Goal: Feedback & Contribution: Leave review/rating

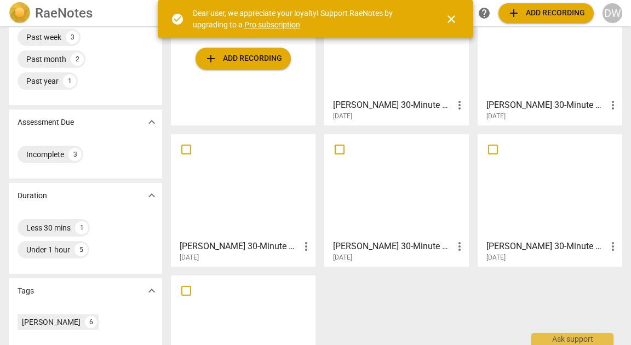
scroll to position [116, 0]
click at [267, 182] on div at bounding box center [243, 186] width 137 height 97
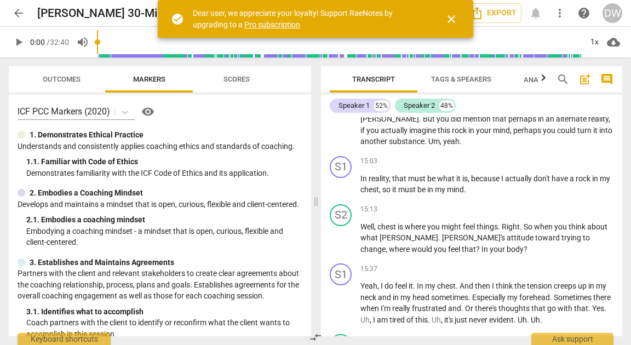
scroll to position [2381, 0]
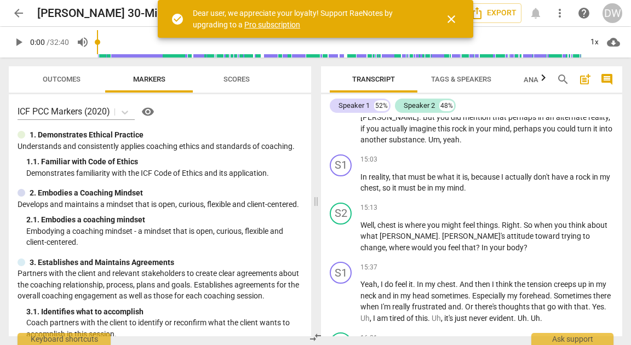
click at [450, 22] on span "close" at bounding box center [451, 19] width 13 height 13
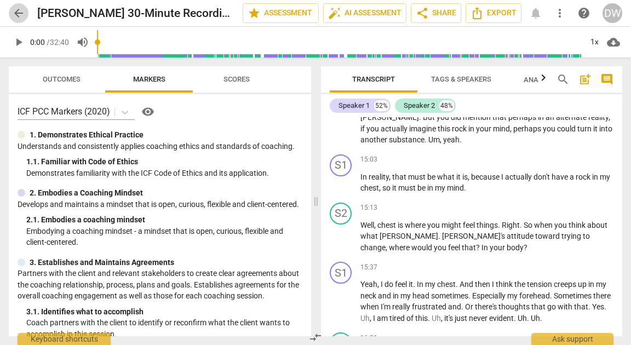
click at [15, 9] on span "arrow_back" at bounding box center [18, 13] width 13 height 13
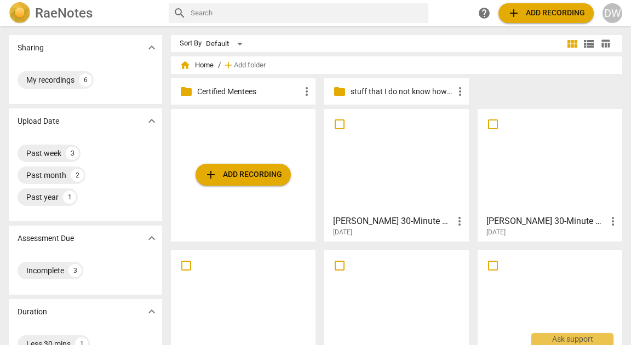
click at [422, 286] on div at bounding box center [396, 302] width 137 height 97
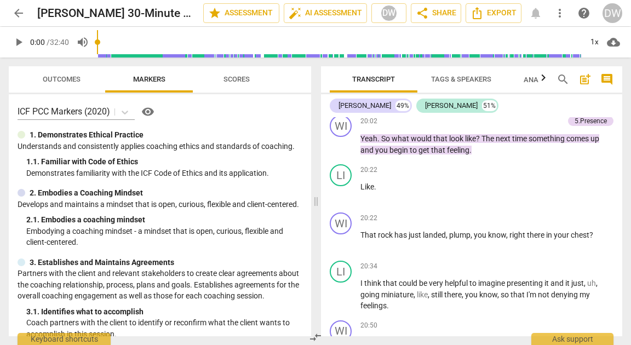
scroll to position [3301, 0]
click at [336, 200] on span "play_arrow" at bounding box center [341, 193] width 13 height 13
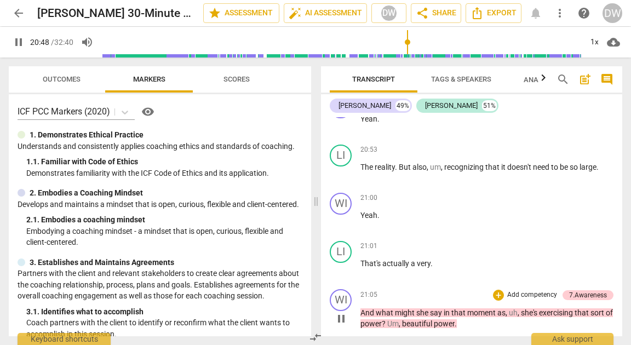
scroll to position [3479, 0]
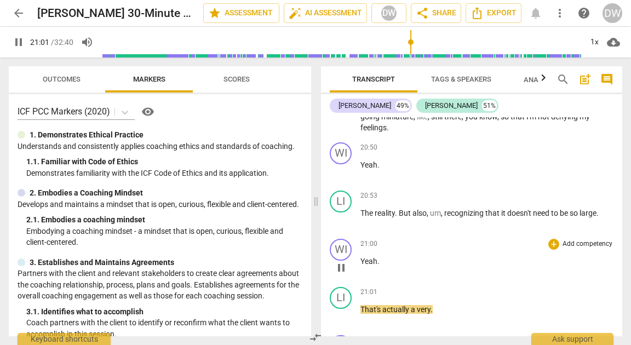
click at [341, 274] on span "pause" at bounding box center [341, 267] width 13 height 13
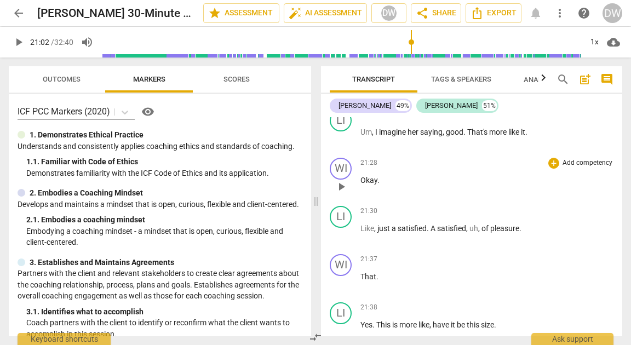
scroll to position [3729, 0]
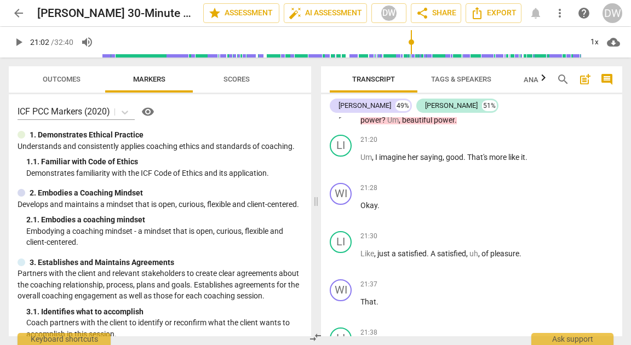
click at [343, 130] on div "WI play_arrow pause 21:05 + Add competency 7.Awareness keyboard_arrow_right And…" at bounding box center [471, 105] width 301 height 49
click at [344, 122] on span "play_arrow" at bounding box center [341, 114] width 13 height 13
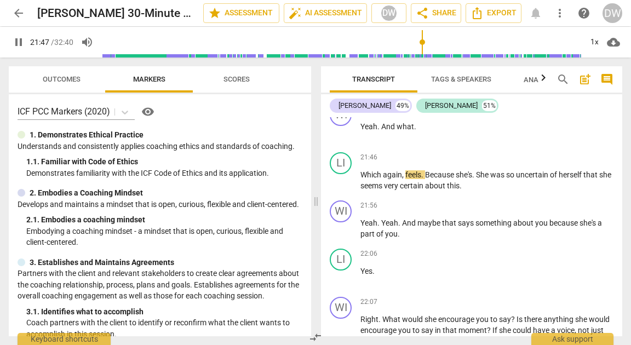
scroll to position [4000, 0]
click at [597, 44] on div "1x" at bounding box center [594, 42] width 21 height 18
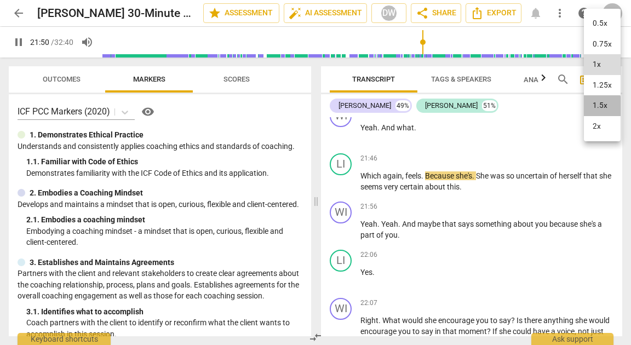
click at [594, 107] on li "1.5x" at bounding box center [602, 105] width 37 height 21
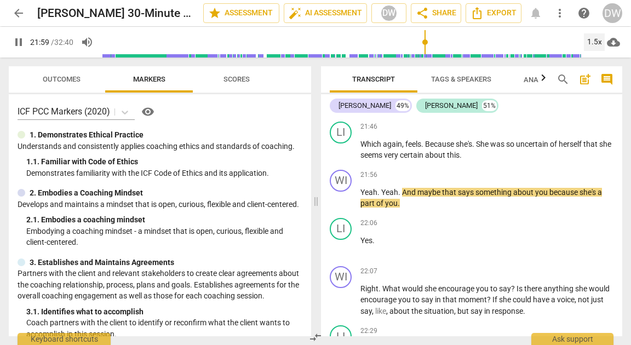
scroll to position [4035, 0]
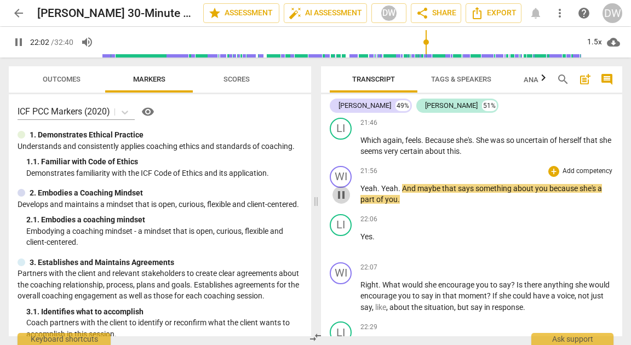
click at [347, 202] on span "pause" at bounding box center [341, 194] width 13 height 13
type input "1324"
click at [549, 177] on div "+" at bounding box center [553, 171] width 11 height 11
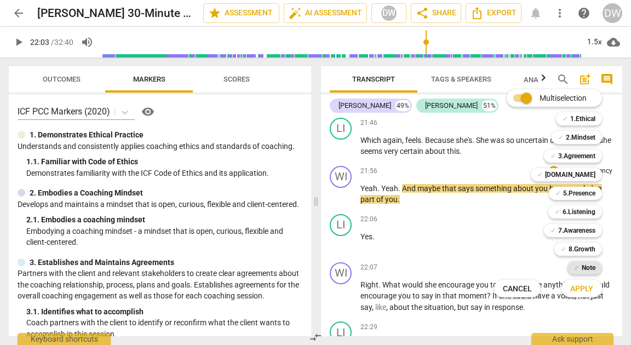
click at [585, 269] on b "Note" at bounding box center [589, 267] width 14 height 13
click at [585, 286] on span "Apply" at bounding box center [581, 289] width 23 height 11
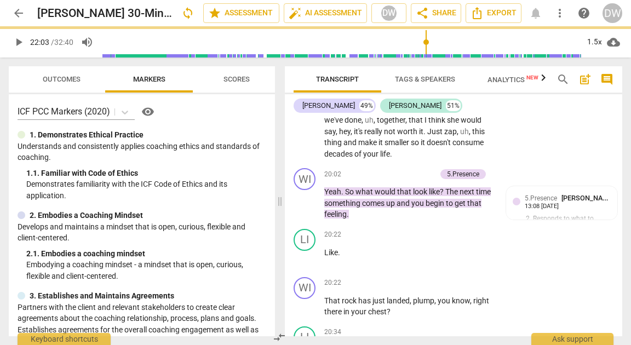
scroll to position [4815, 0]
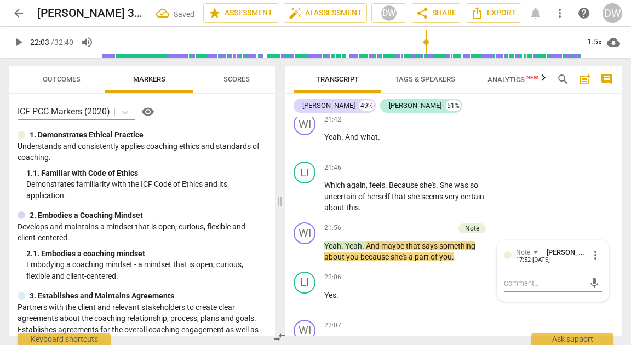
type textarea "B"
type textarea "Be"
type textarea "Bet"
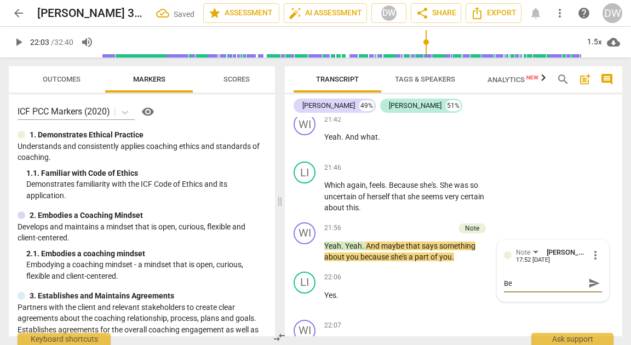
type textarea "Bet"
type textarea "Bett"
type textarea "[PERSON_NAME]"
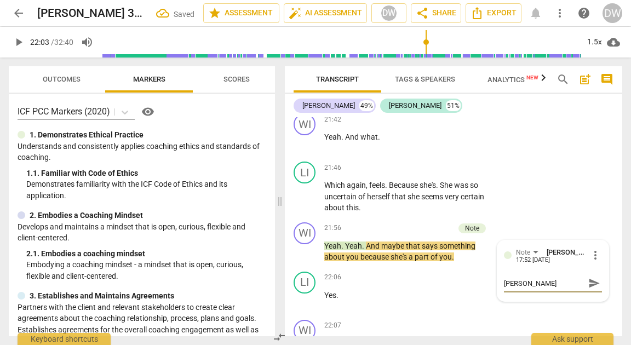
type textarea "Better"
type textarea "Better t"
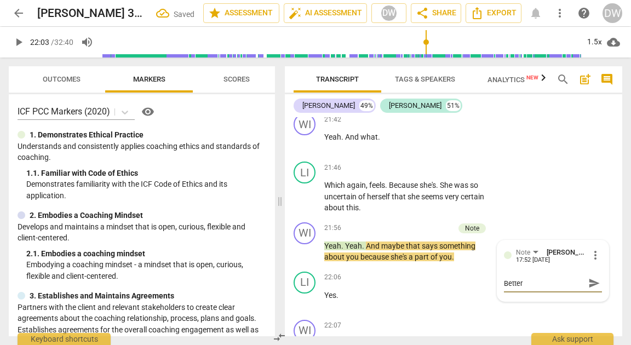
type textarea "Better t"
type textarea "Better to"
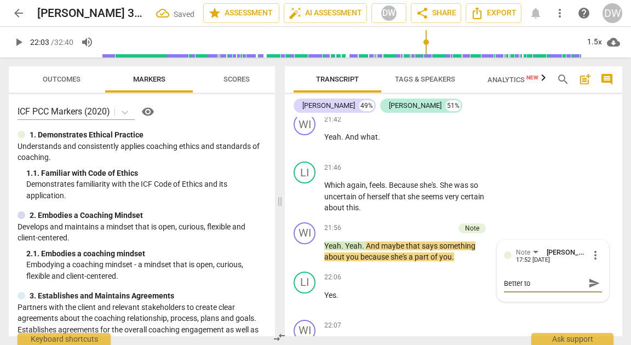
type textarea "Better to a"
type textarea "Better to as"
type textarea "Better to ask"
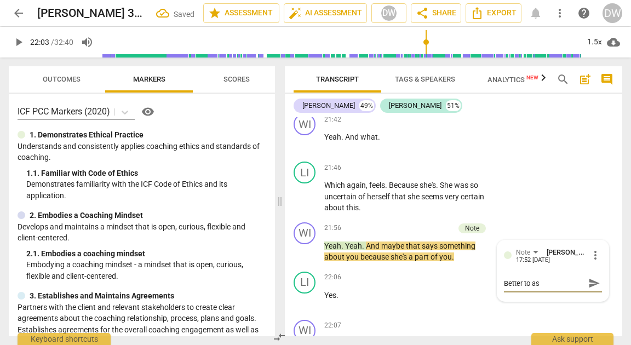
type textarea "Better to ask"
type textarea "Better to ask t"
type textarea "Better to ask th"
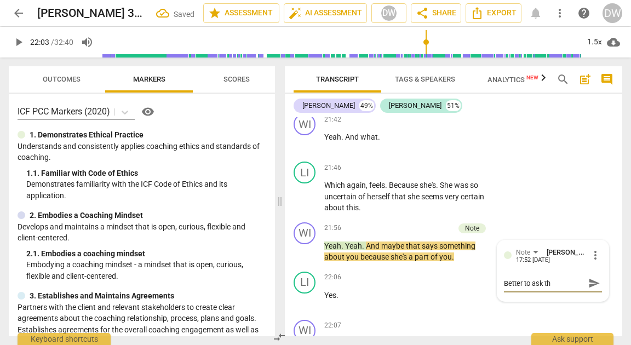
type textarea "Better to ask the"
type textarea "Better to ask then"
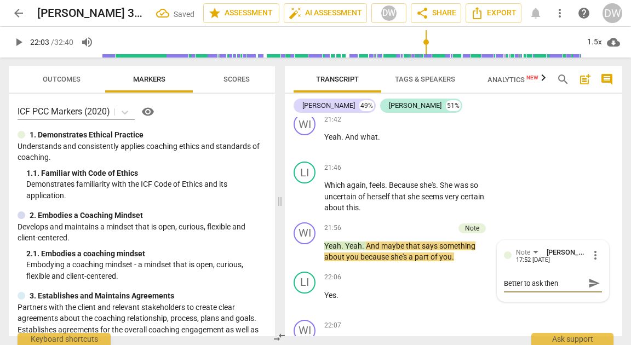
type textarea "Better to ask then"
type textarea "Better to ask then t"
type textarea "Better to ask then te"
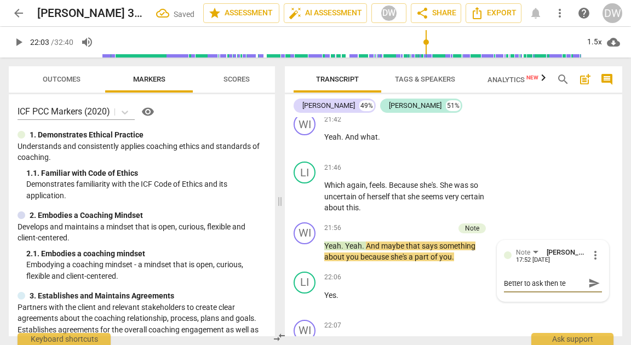
type textarea "Better to ask then tel"
type textarea "Better to ask then tell"
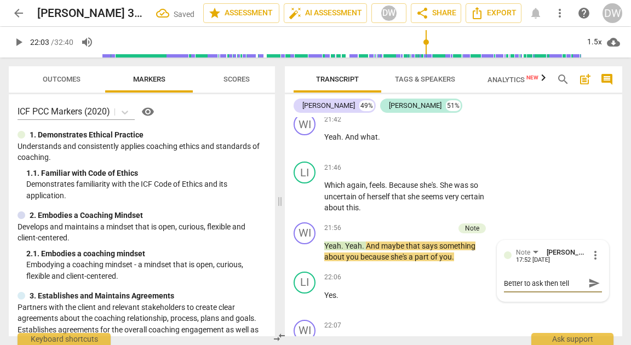
type textarea "Better to ask then tell."
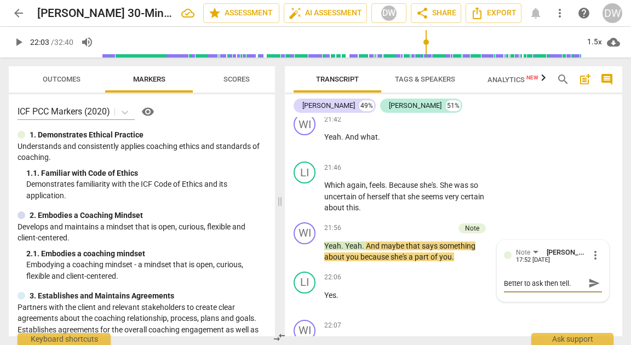
type textarea "Better to ask then tell."
type textarea "Better to ask then tell. ""
type textarea "Better to ask then tell. "W"
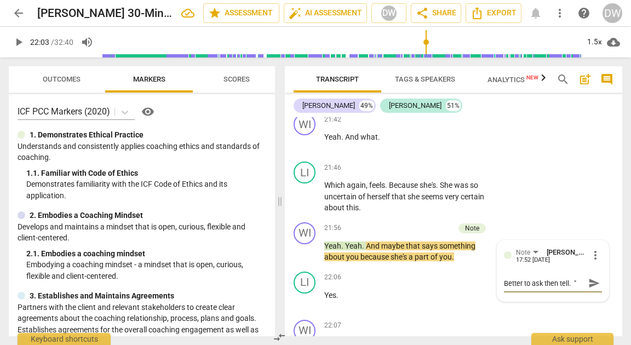
type textarea "Better to ask then tell. "W"
type textarea "Better to ask then tell. "Wa"
type textarea "Better to ask then tell. "Wah"
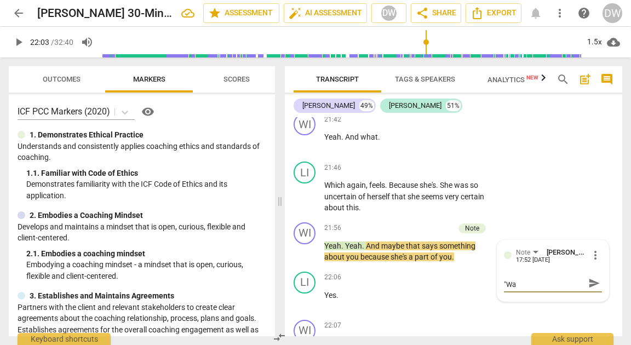
type textarea "Better to ask then tell. "Wah"
type textarea "Better to ask then tell. "Waht"
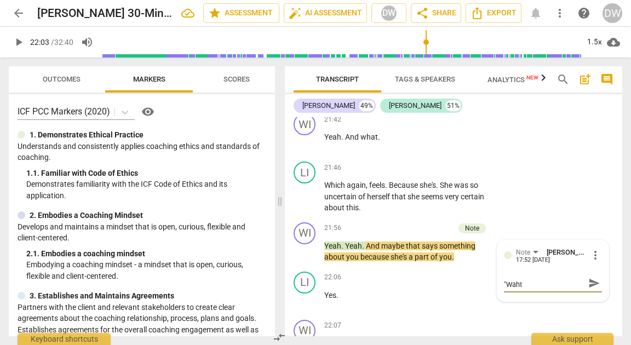
type textarea "Better to ask then tell. "Waht d"
type textarea "Better to ask then tell. "Waht do"
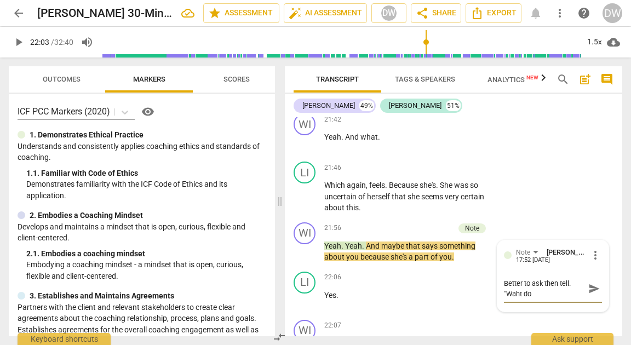
type textarea "Better to ask then tell. "Waht d"
type textarea "Better to ask then tell. "Waht"
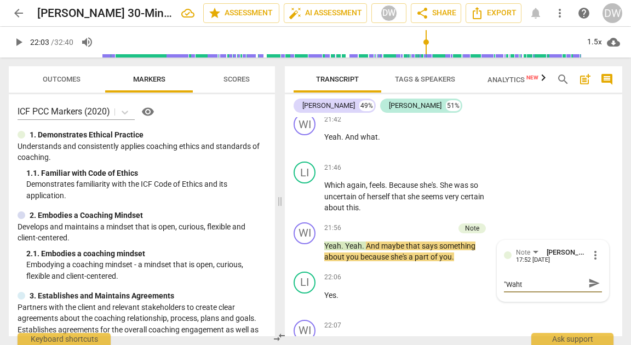
type textarea "Better to ask then tell. "Waht"
type textarea "Better to ask then tell. "Wah"
type textarea "Better to ask then tell. "Wa"
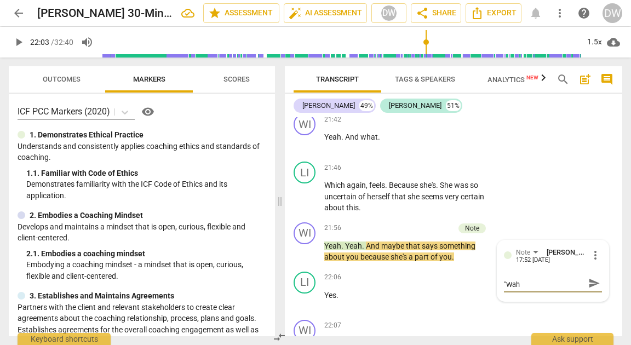
type textarea "Better to ask then tell. "Wa"
type textarea "Better to ask then tell. "W"
type textarea "Better to ask then tell. "Wh"
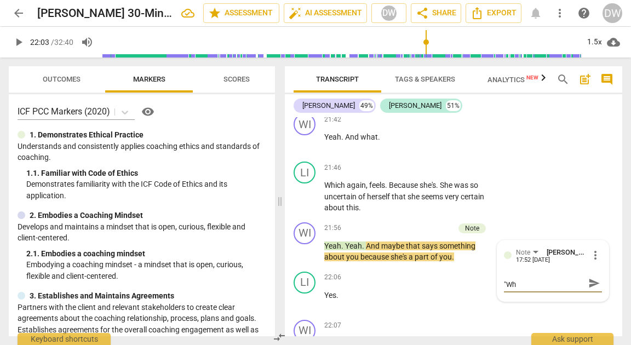
type textarea "Better to ask then tell. "Wha"
type textarea "Better to ask then tell. "What"
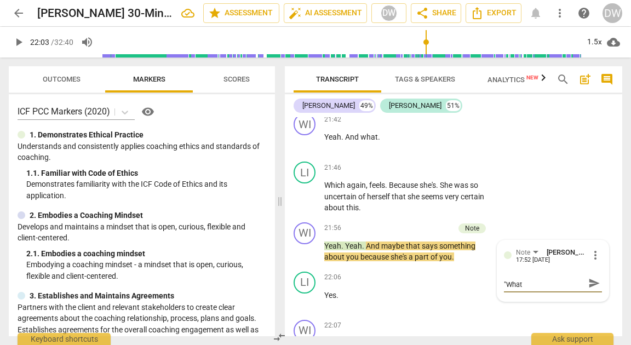
type textarea "Better to ask then tell. "What"
type textarea "Better to ask then tell. "What d"
type textarea "Better to ask then tell. "What do"
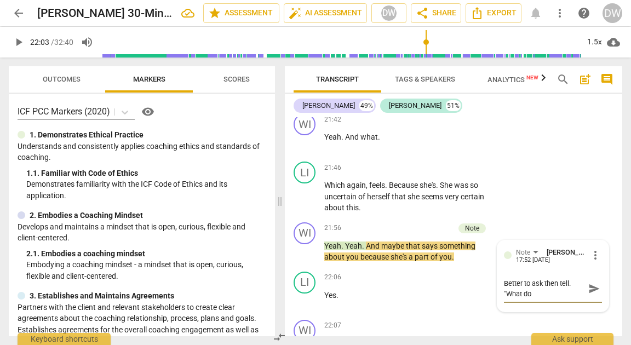
scroll to position [0, 0]
type textarea "Better to ask then tell. "What doe"
type textarea "Better to ask then tell. "What does"
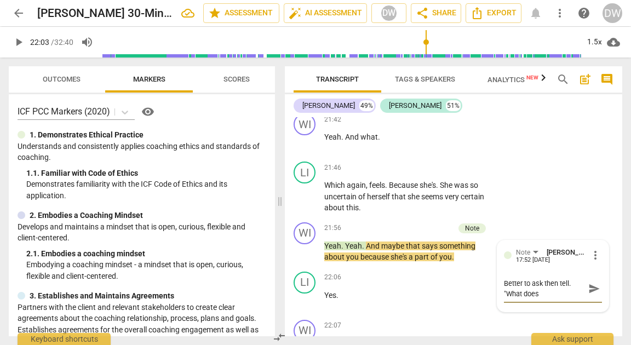
type textarea "Better to ask then tell. "What does t"
type textarea "Better to ask then tell. "What does th"
type textarea "Better to ask then tell. "What does tha"
type textarea "Better to ask then tell. "What does that"
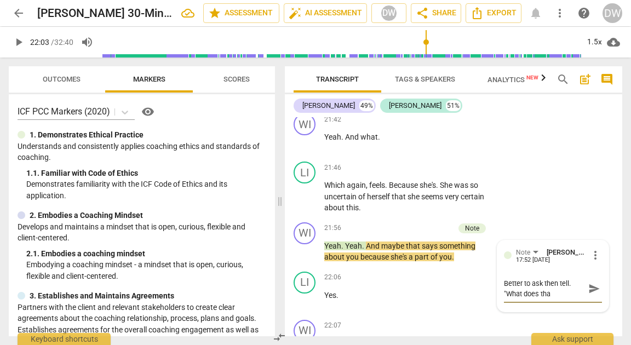
type textarea "Better to ask then tell. "What does that"
type textarea "Better to ask then tell. "What does that s"
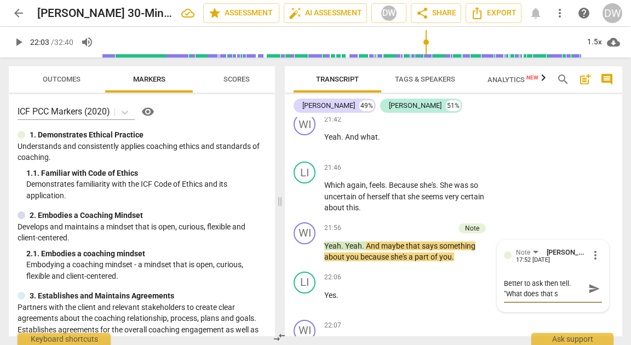
type textarea "Better to ask then tell. "What does that sa"
type textarea "Better to ask then tell. "What does that say"
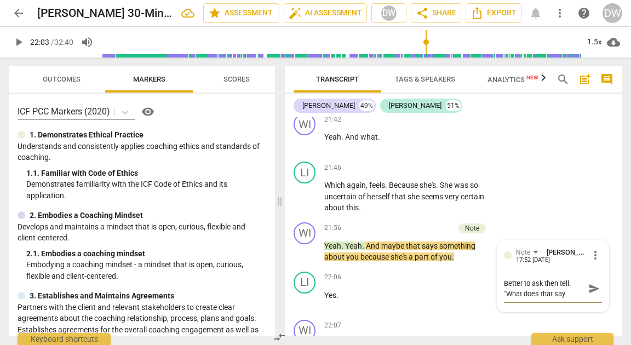
type textarea "Better to ask then tell. "What does that say"
type textarea "Better to ask then tell. "What does that say a"
type textarea "Better to ask then tell. "What does that say ab"
type textarea "Better to ask then tell. "What does that say abo"
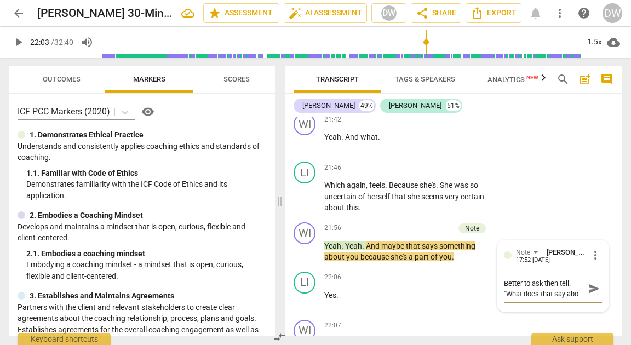
type textarea "Better to ask then tell. "What does that say abou"
type textarea "Better to ask then tell. "What does that say about"
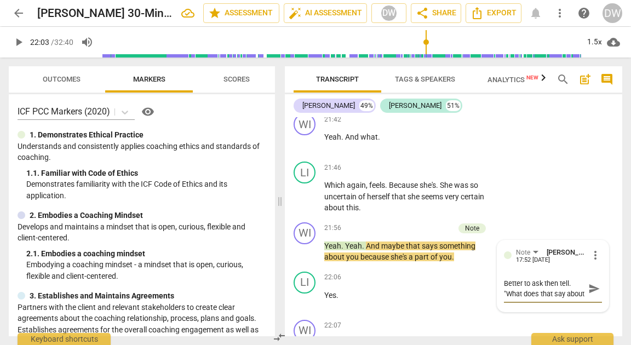
type textarea "Better to ask then tell. "What does that say about y"
type textarea "Better to ask then tell. "What does that say about yo"
type textarea "Better to ask then tell. "What does that say about you"
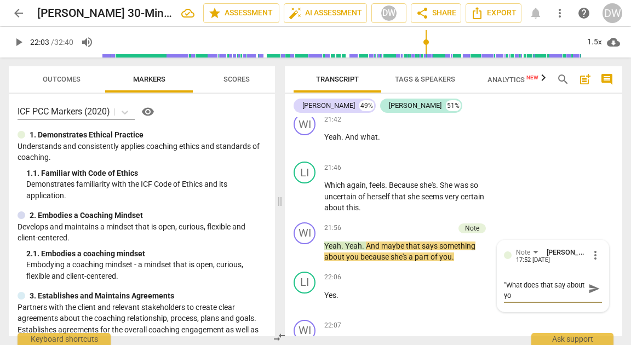
type textarea "Better to ask then tell. "What does that say about you"
type textarea "Better to ask then tell. "What does that say about you?"
type textarea "Better to ask then tell. "What does that say about you?""
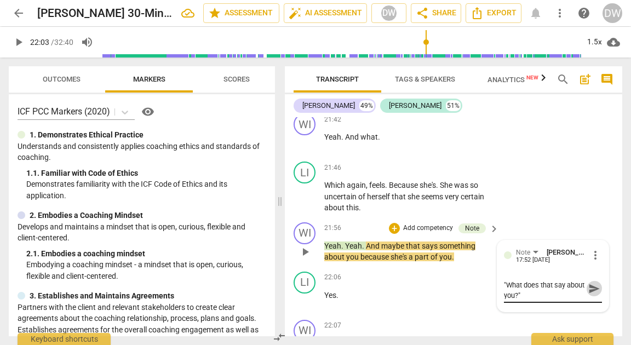
click at [594, 283] on span "send" at bounding box center [594, 289] width 12 height 12
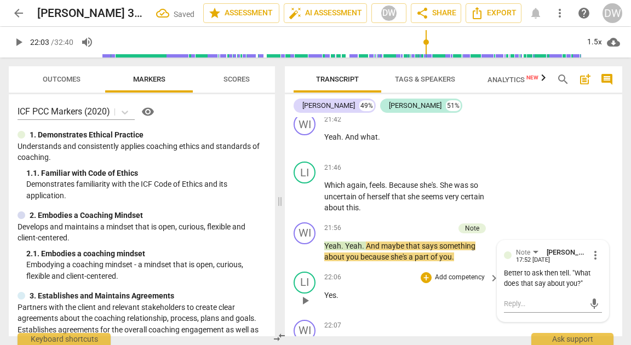
click at [311, 294] on span "play_arrow" at bounding box center [305, 300] width 13 height 13
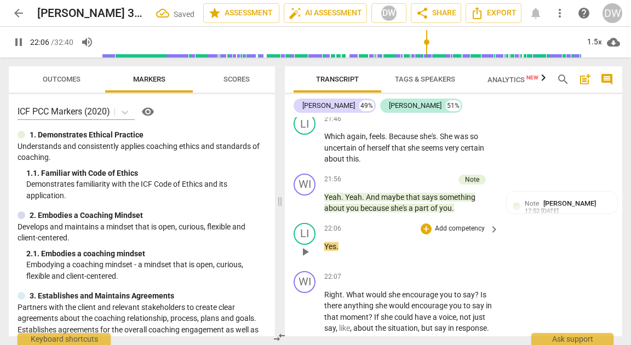
scroll to position [4898, 0]
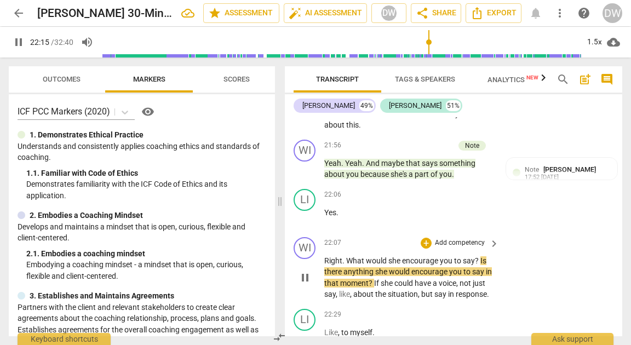
click at [306, 271] on span "pause" at bounding box center [305, 277] width 13 height 13
click at [306, 271] on span "play_arrow" at bounding box center [305, 277] width 13 height 13
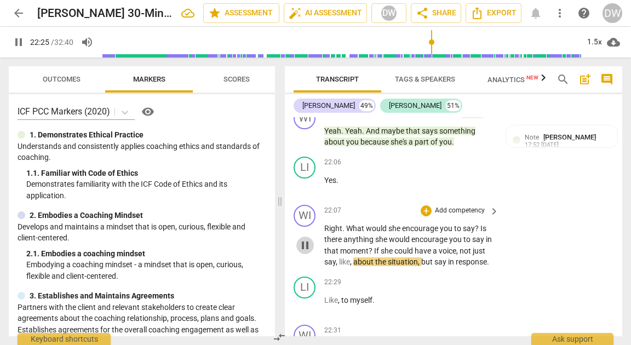
click at [302, 239] on span "pause" at bounding box center [305, 245] width 13 height 13
type input "1346"
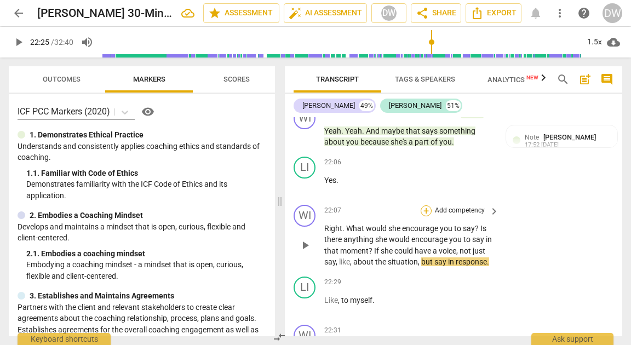
click at [426, 205] on div "+" at bounding box center [426, 210] width 11 height 11
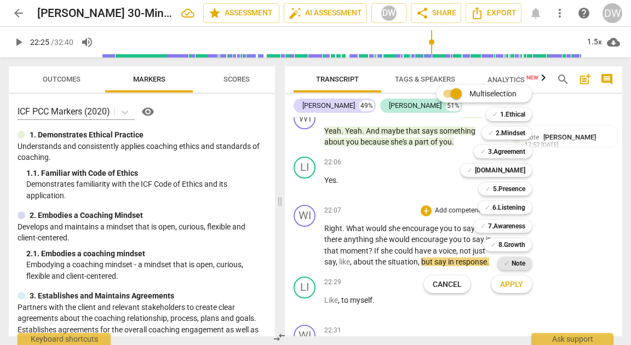
click at [502, 261] on div "✓ Note" at bounding box center [514, 263] width 35 height 13
click at [506, 283] on span "Apply" at bounding box center [511, 284] width 23 height 11
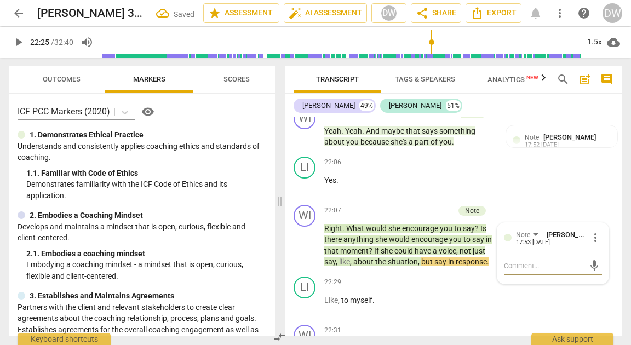
type textarea "W"
type textarea "Wa"
type textarea "Wah"
type textarea "Waht"
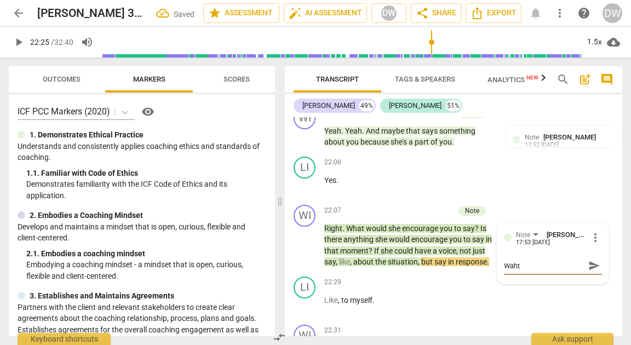
type textarea "Waht"
type textarea "Waht d"
type textarea "Waht do"
type textarea "Waht d"
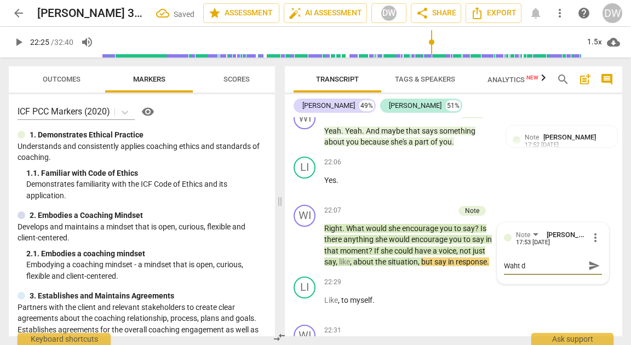
type textarea "Waht"
type textarea "Wah"
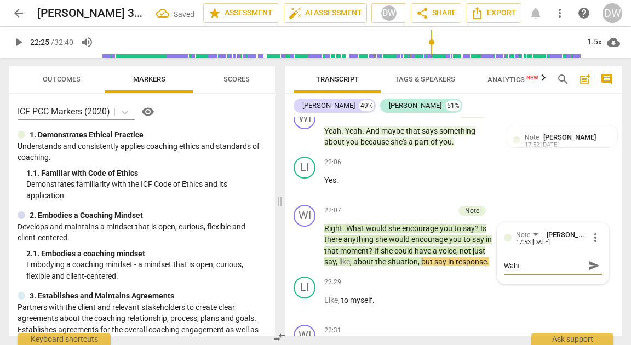
type textarea "Wah"
type textarea "Wa"
type textarea "W"
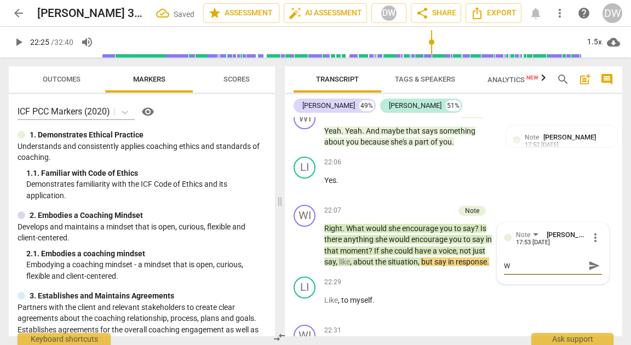
type textarea "Wh"
type textarea "Wha"
type textarea "What"
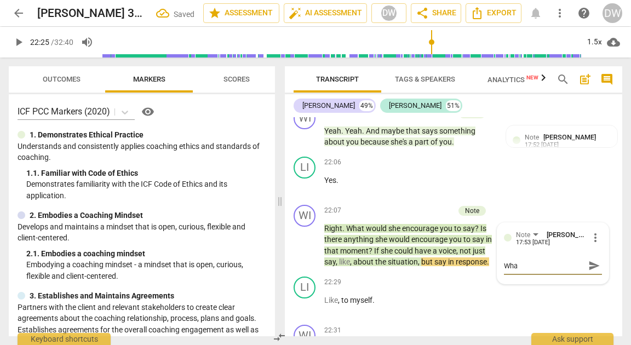
type textarea "What"
type textarea "What d"
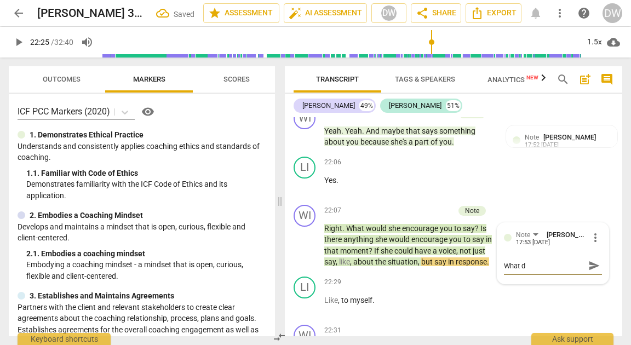
type textarea "What do"
type textarea "What do y"
type textarea "What do yo"
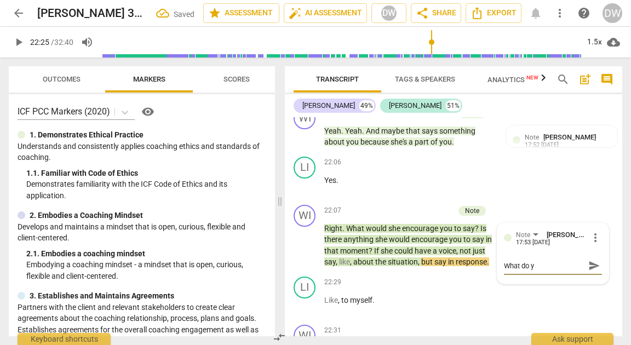
type textarea "What do yo"
type textarea "What do you"
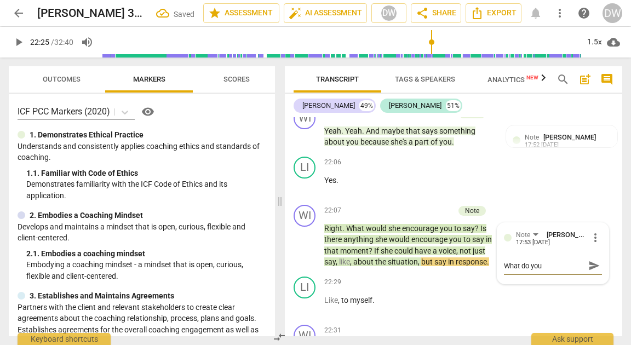
type textarea "What do you n"
type textarea "What do you no"
type textarea "What do you not"
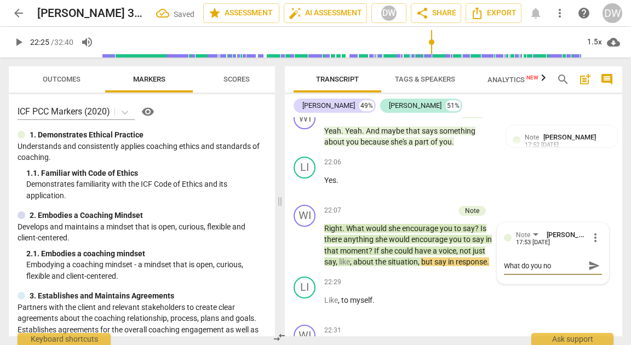
type textarea "What do you not"
type textarea "What do you noti"
type textarea "What do you notic"
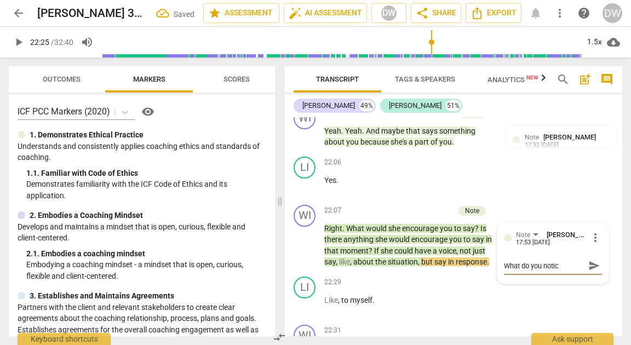
type textarea "What do you notice"
type textarea "What do you notice a"
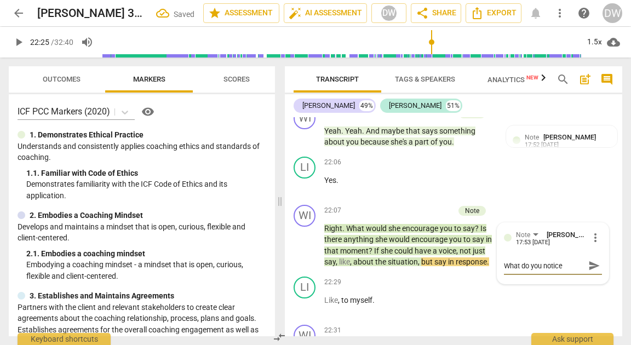
type textarea "What do you notice a"
type textarea "What do you notice ab"
type textarea "What do you notice abo"
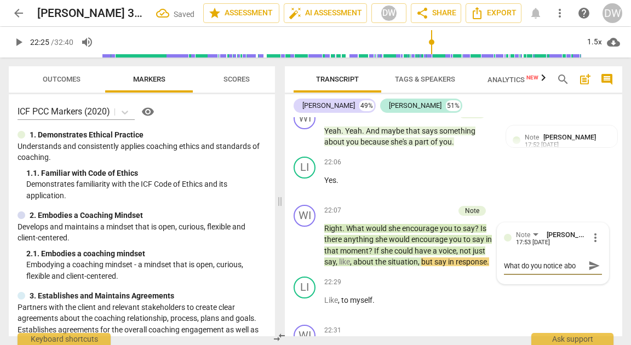
type textarea "What do you notice abou"
type textarea "What do you notice about"
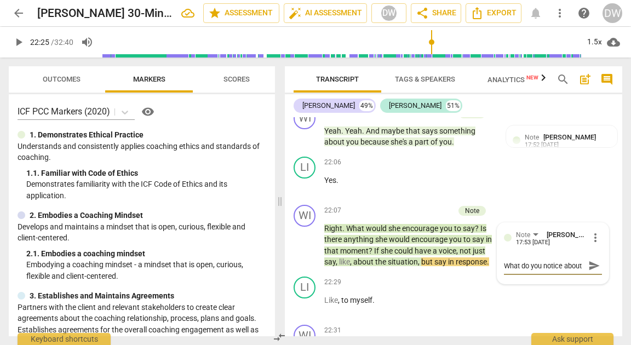
type textarea "What do you notice about y"
click at [589, 265] on span "send" at bounding box center [594, 271] width 12 height 12
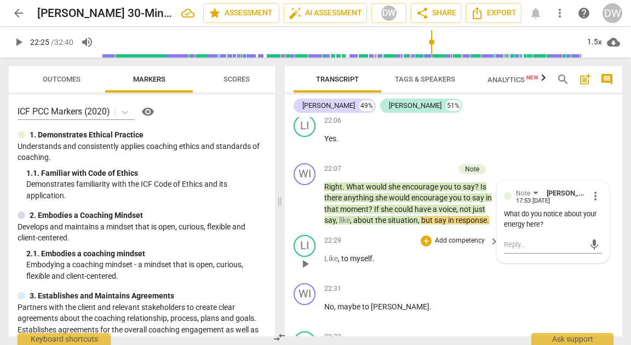
scroll to position [4976, 0]
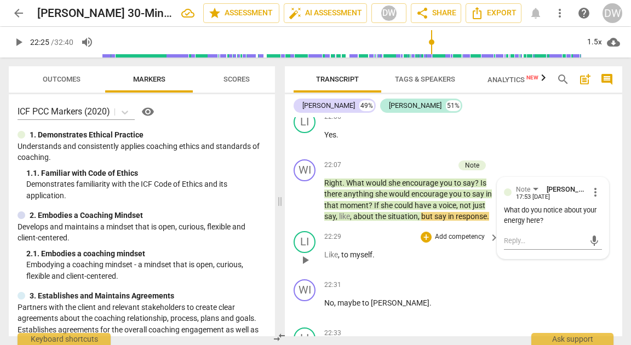
click at [304, 254] on span "play_arrow" at bounding box center [305, 260] width 13 height 13
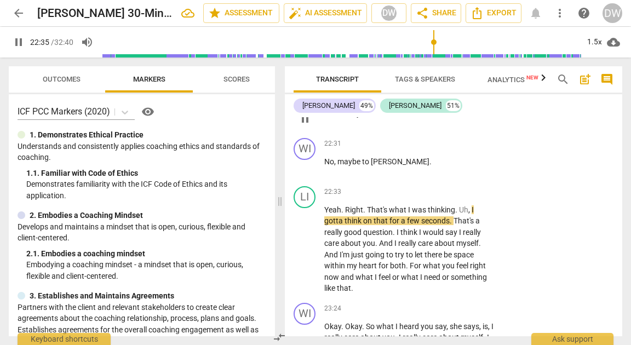
scroll to position [5119, 0]
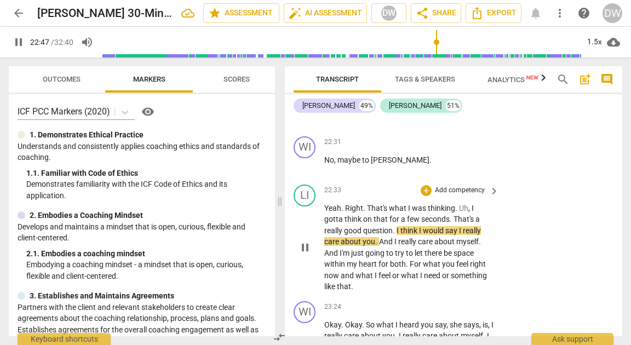
click at [314, 230] on div "play_arrow pause" at bounding box center [310, 248] width 28 height 83
click at [303, 241] on span "pause" at bounding box center [305, 247] width 13 height 13
click at [425, 185] on div "+" at bounding box center [426, 190] width 11 height 11
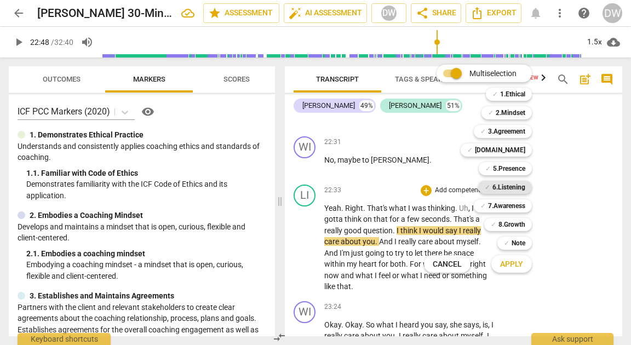
click at [506, 187] on b "6.Listening" at bounding box center [508, 187] width 33 height 13
click at [504, 263] on span "Apply" at bounding box center [511, 264] width 23 height 11
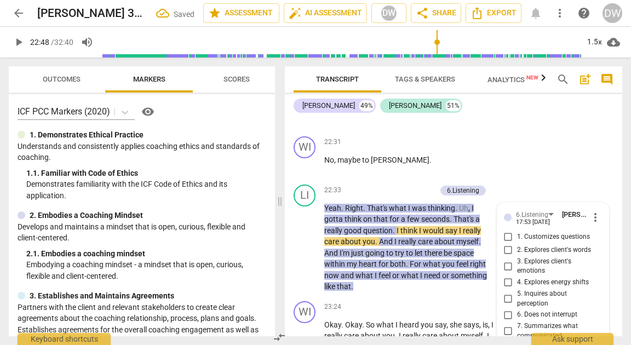
scroll to position [5124, 0]
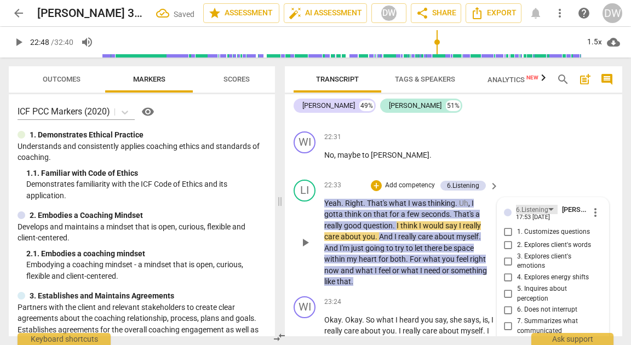
click at [538, 205] on div "6.Listening" at bounding box center [532, 210] width 32 height 10
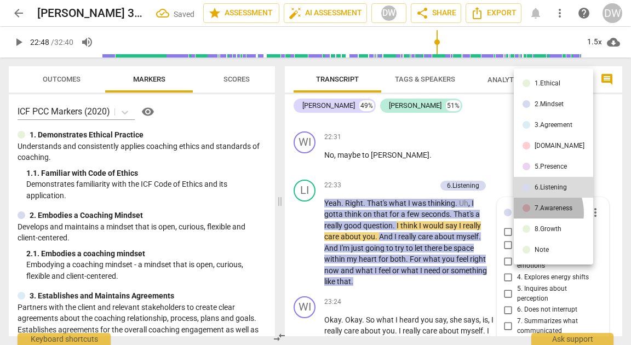
click at [530, 213] on li "7.Awareness" at bounding box center [553, 208] width 79 height 21
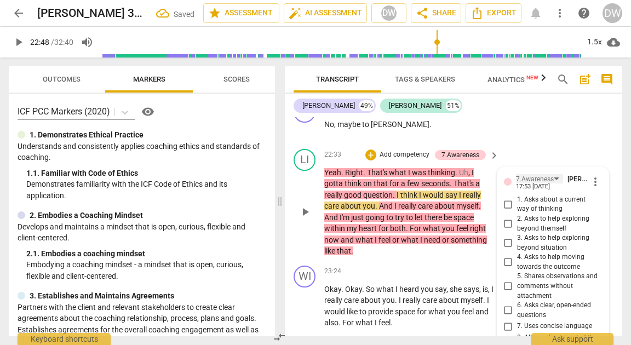
scroll to position [5157, 0]
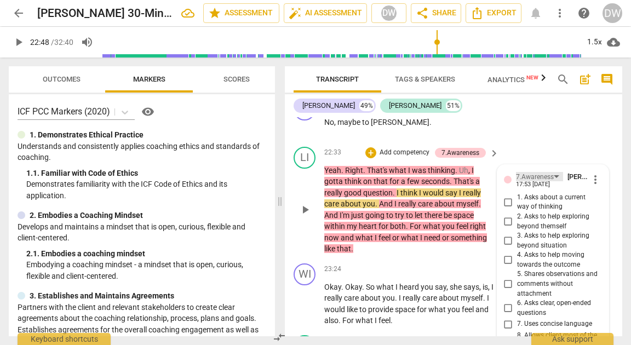
click at [524, 172] on div "7.Awareness" at bounding box center [535, 177] width 38 height 10
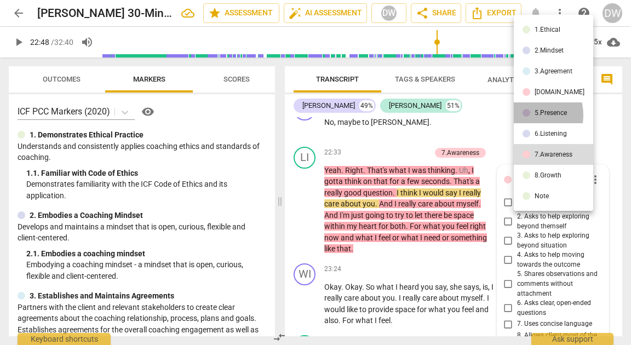
click at [527, 115] on div at bounding box center [527, 113] width 8 height 8
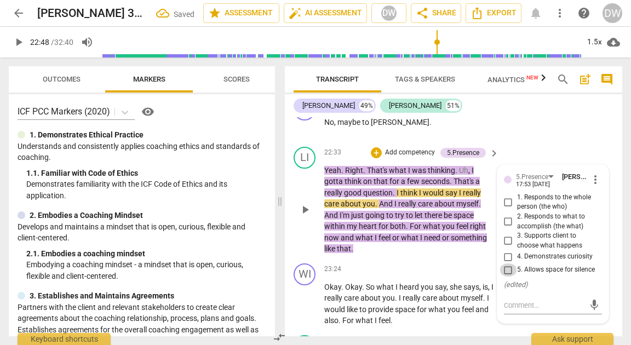
click at [503, 263] on input "5. Allows space for silence" at bounding box center [509, 269] width 18 height 13
click at [300, 203] on span "play_arrow" at bounding box center [305, 209] width 13 height 13
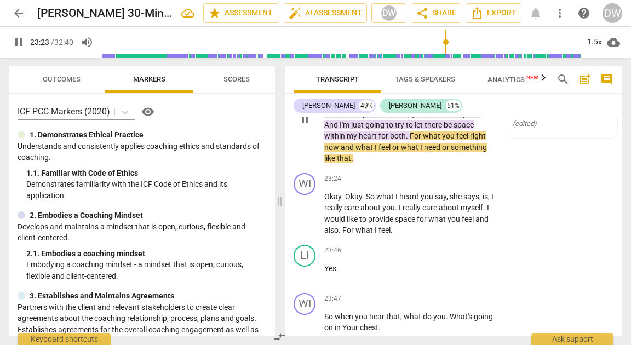
scroll to position [5248, 0]
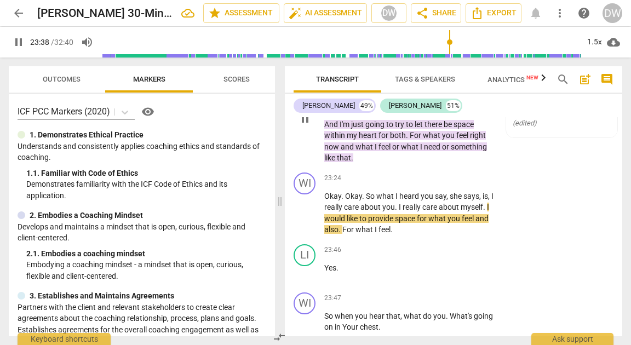
click at [300, 207] on span "pause" at bounding box center [305, 213] width 13 height 13
click at [423, 173] on div "+" at bounding box center [426, 178] width 11 height 11
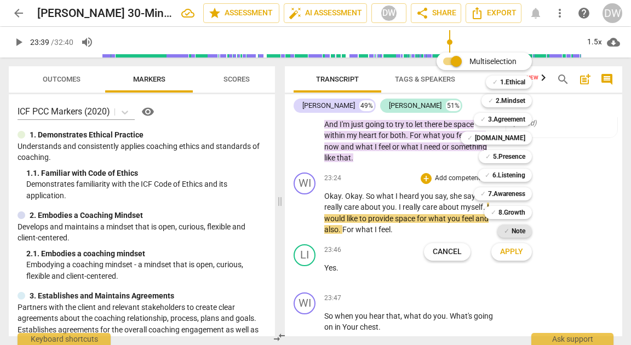
click at [506, 231] on span "✓" at bounding box center [506, 231] width 5 height 13
click at [302, 185] on div at bounding box center [315, 172] width 631 height 345
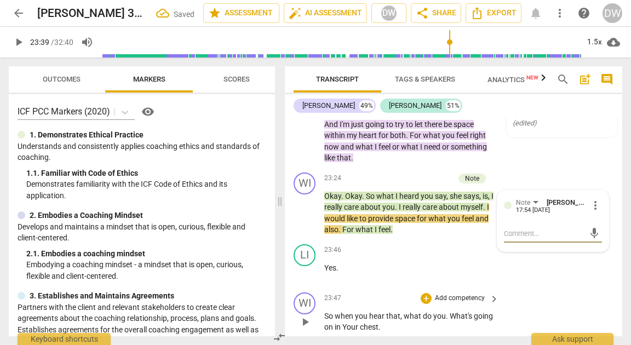
click at [308, 316] on span "play_arrow" at bounding box center [305, 322] width 13 height 13
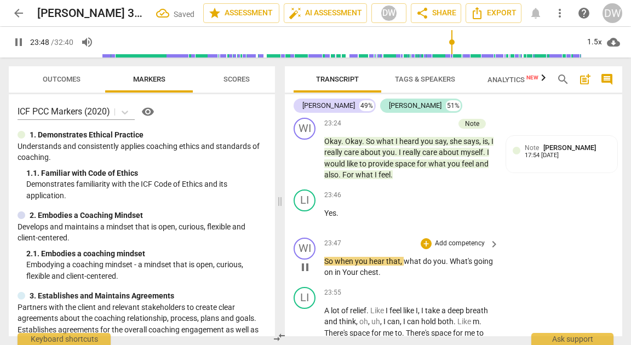
scroll to position [5303, 0]
click at [305, 260] on span "pause" at bounding box center [305, 266] width 13 height 13
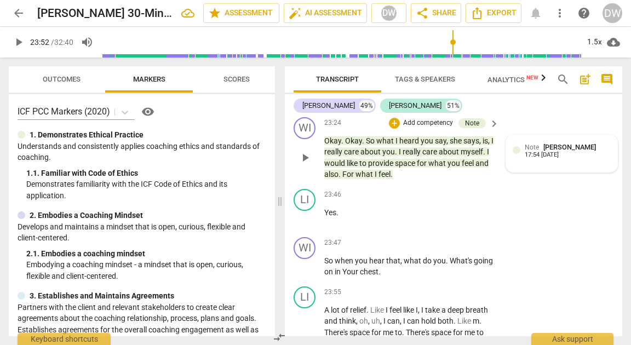
click at [530, 144] on span "Note" at bounding box center [532, 148] width 14 height 8
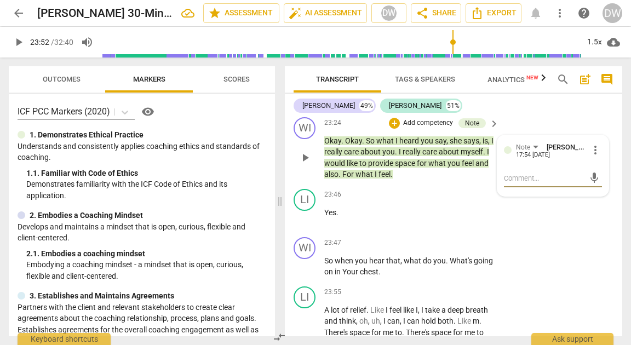
click at [593, 144] on span "more_vert" at bounding box center [595, 150] width 13 height 13
click at [593, 147] on li "Delete" at bounding box center [603, 149] width 38 height 21
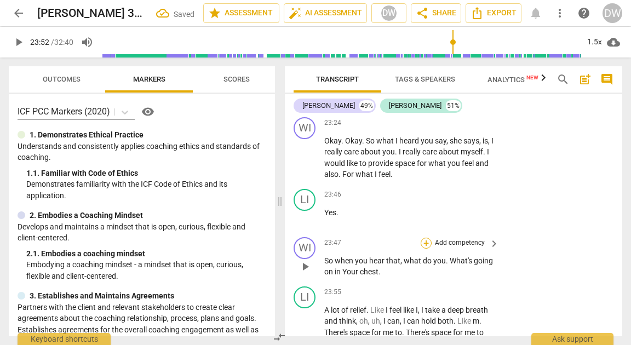
click at [427, 238] on div "+" at bounding box center [426, 243] width 11 height 11
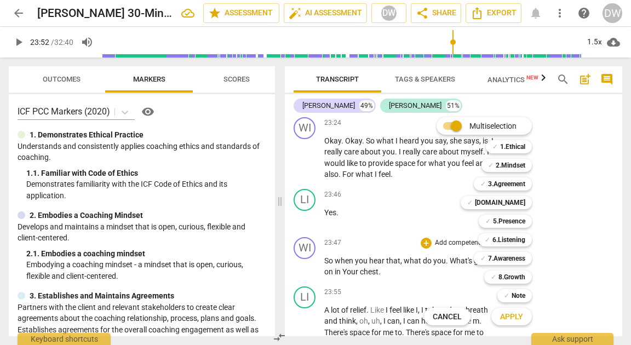
click at [242, 81] on div at bounding box center [315, 172] width 631 height 345
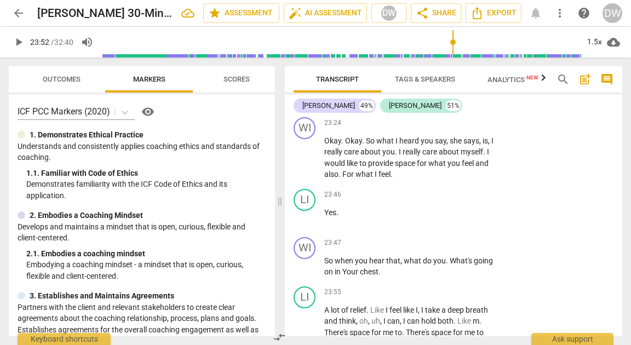
click at [240, 82] on span "Scores" at bounding box center [236, 79] width 26 height 8
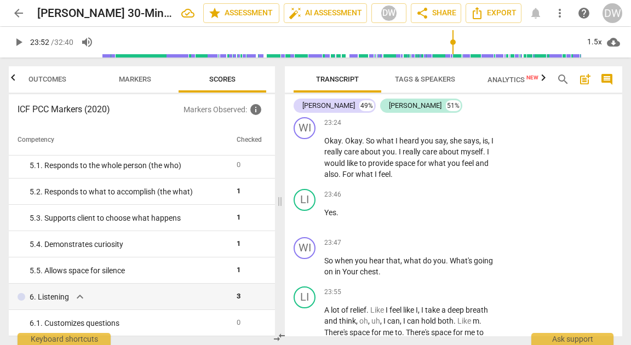
scroll to position [398, 0]
click at [424, 238] on div "+" at bounding box center [426, 243] width 11 height 11
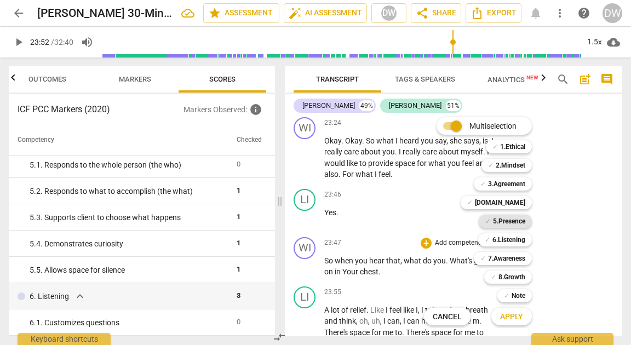
click at [504, 223] on b "5.Presence" at bounding box center [509, 221] width 32 height 13
click at [506, 313] on span "Apply" at bounding box center [511, 317] width 23 height 11
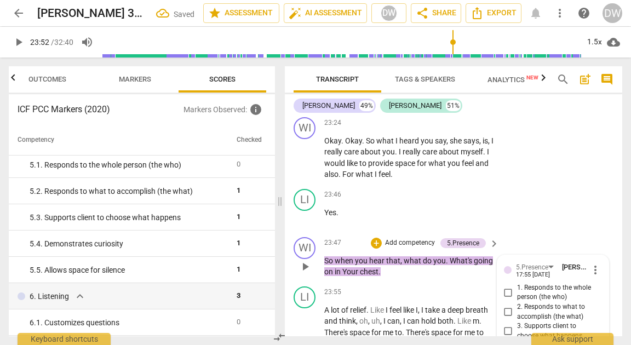
scroll to position [5440, 0]
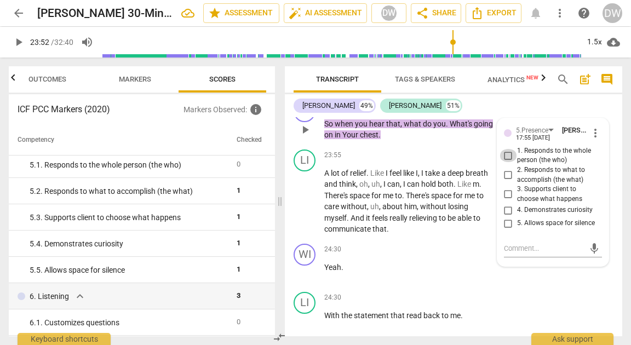
click at [506, 149] on input "1. Responds to the whole person (the who)" at bounding box center [509, 155] width 18 height 13
click at [312, 195] on span "play_arrow" at bounding box center [305, 201] width 18 height 13
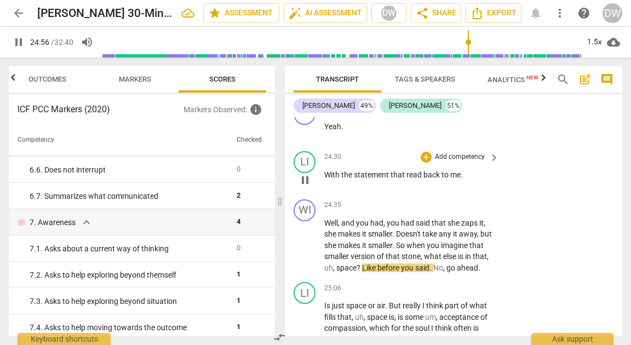
scroll to position [5604, 0]
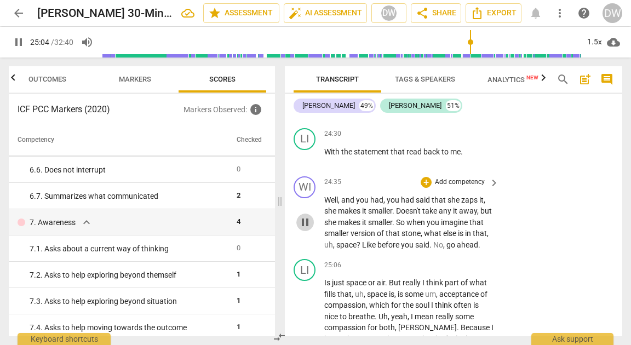
click at [303, 216] on span "pause" at bounding box center [305, 222] width 13 height 13
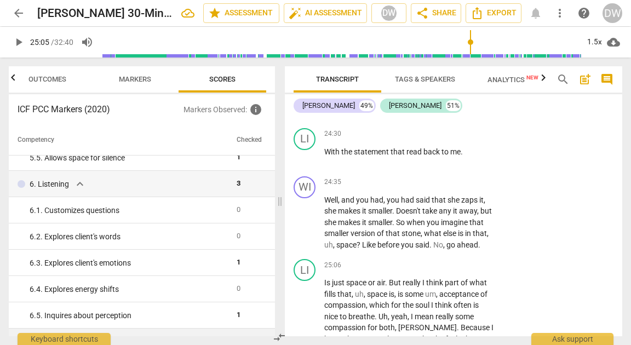
scroll to position [508, 0]
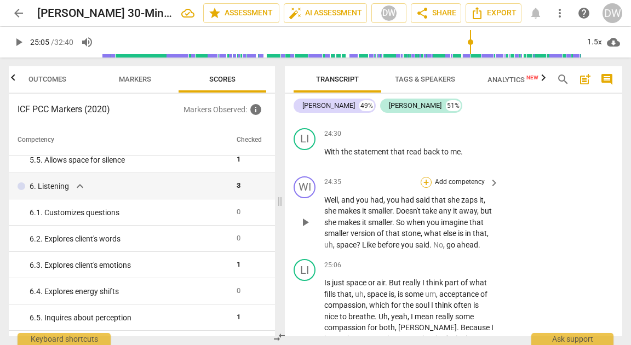
click at [427, 177] on div "+" at bounding box center [426, 182] width 11 height 11
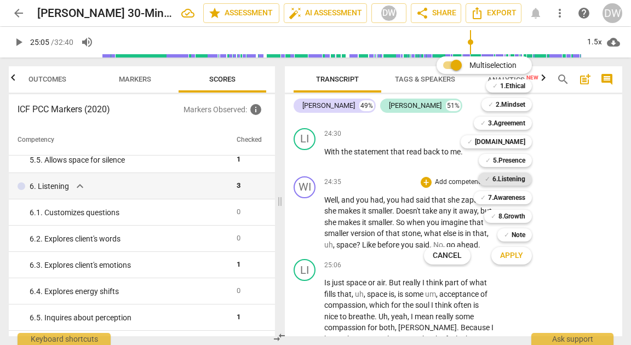
click at [495, 177] on b "6.Listening" at bounding box center [508, 179] width 33 height 13
click at [501, 253] on span "Apply" at bounding box center [511, 255] width 23 height 11
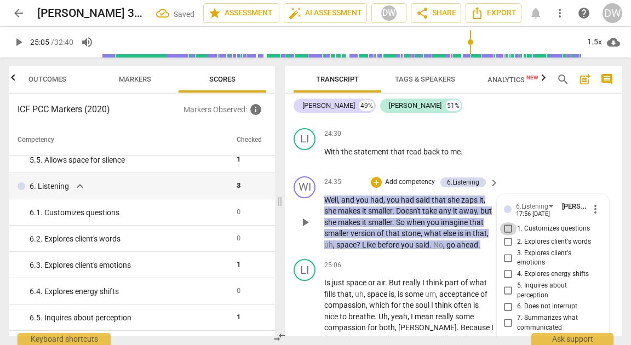
click at [504, 222] on input "1. Customizes questions" at bounding box center [509, 228] width 18 height 13
click at [306, 310] on span "play_arrow" at bounding box center [305, 316] width 13 height 13
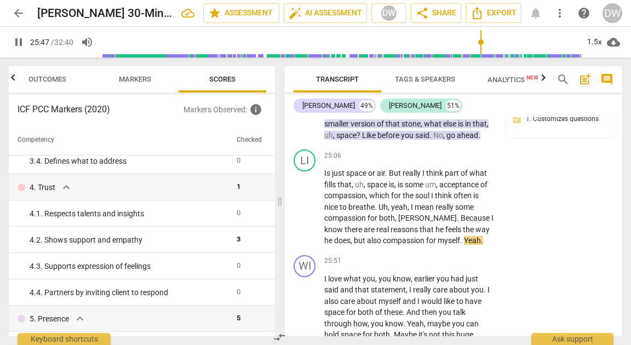
scroll to position [217, 0]
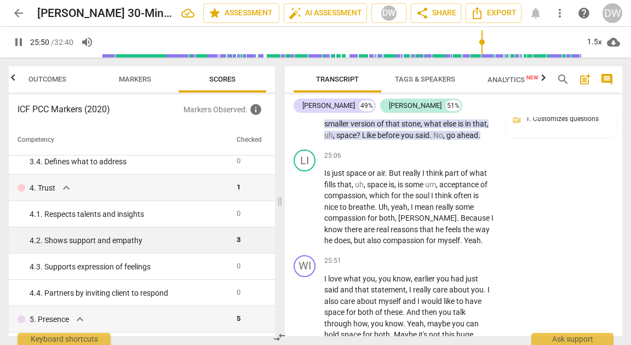
click at [148, 249] on td "4. 2. Shows support and empathy" at bounding box center [120, 240] width 223 height 26
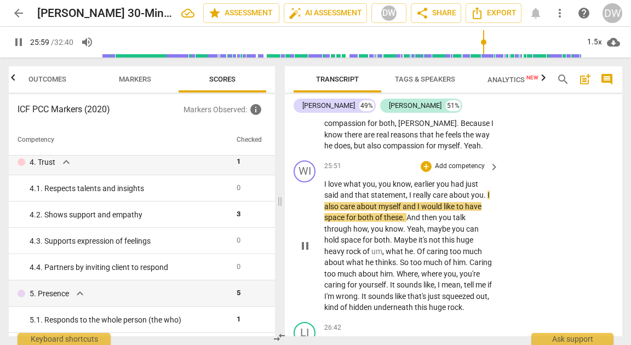
scroll to position [5824, 0]
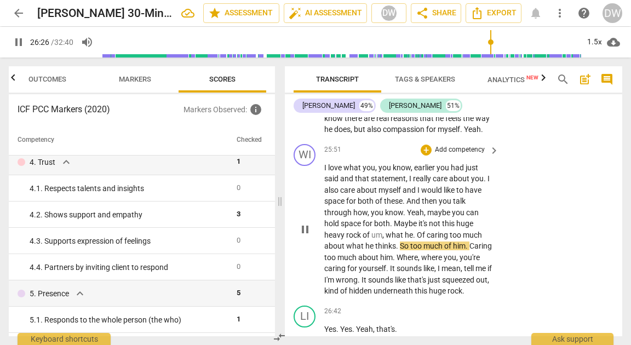
click at [310, 227] on span "pause" at bounding box center [305, 229] width 13 height 13
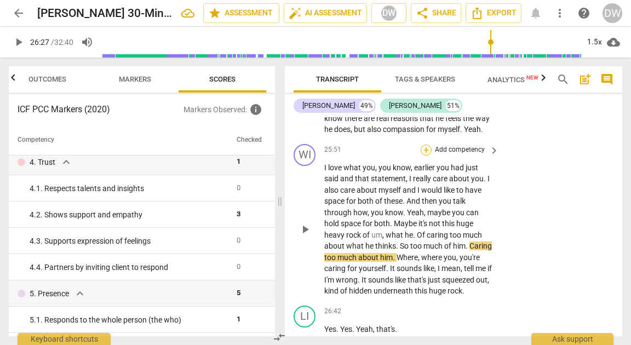
click at [421, 145] on div "+" at bounding box center [426, 150] width 11 height 11
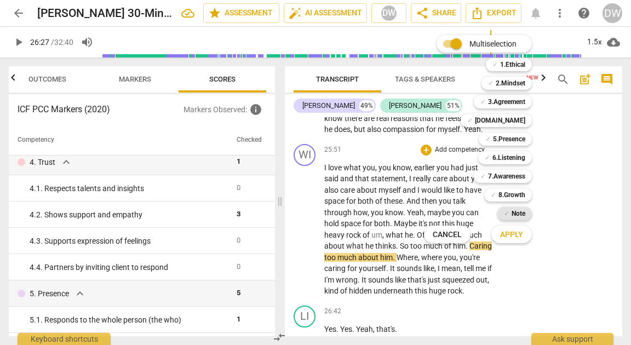
click at [523, 213] on b "Note" at bounding box center [519, 213] width 14 height 13
click at [523, 238] on button "Apply" at bounding box center [511, 235] width 41 height 20
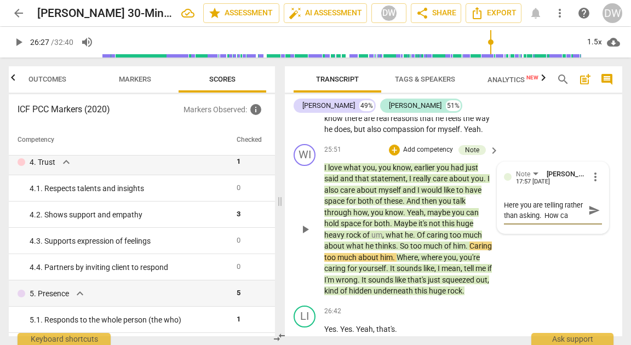
scroll to position [9, 0]
click at [313, 226] on span "play_arrow" at bounding box center [305, 229] width 18 height 13
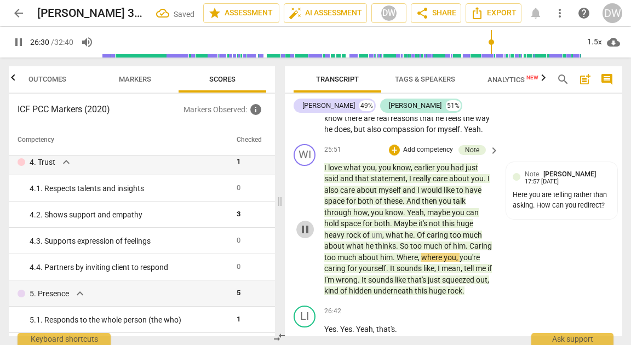
click at [311, 223] on span "pause" at bounding box center [305, 229] width 13 height 13
click at [391, 145] on div "+" at bounding box center [394, 150] width 11 height 11
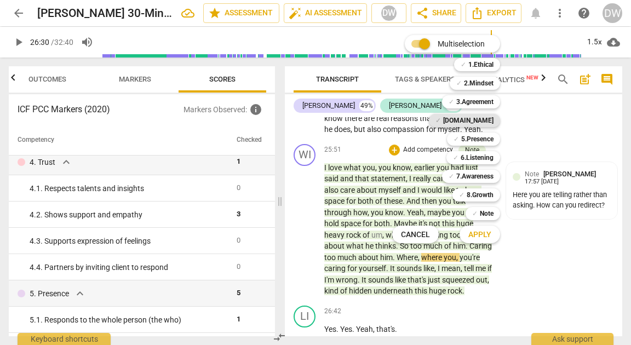
click at [474, 121] on b "[DOMAIN_NAME]" at bounding box center [468, 120] width 50 height 13
click at [480, 237] on span "Apply" at bounding box center [479, 235] width 23 height 11
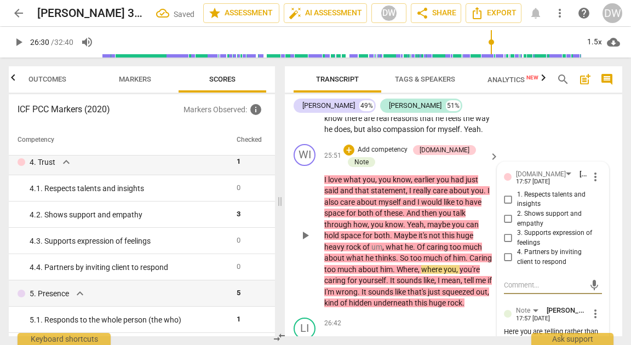
click at [504, 193] on input "1. Respects talents and insights" at bounding box center [509, 199] width 18 height 13
click at [301, 229] on span "play_arrow" at bounding box center [305, 235] width 13 height 13
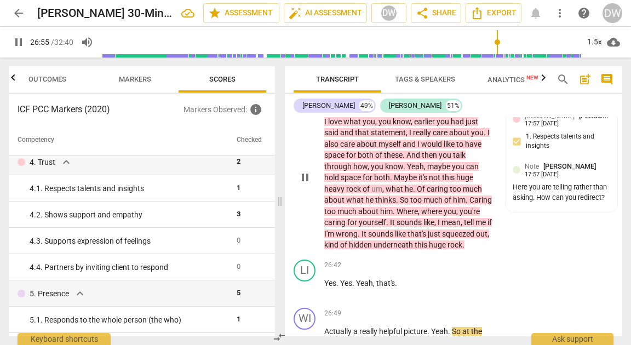
scroll to position [5883, 0]
click at [305, 170] on span "pause" at bounding box center [305, 176] width 13 height 13
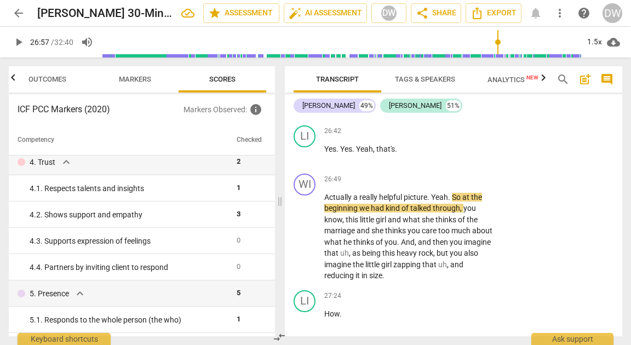
scroll to position [6019, 0]
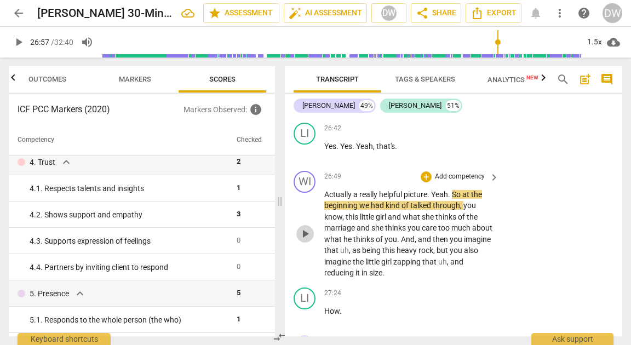
click at [306, 227] on span "play_arrow" at bounding box center [305, 233] width 13 height 13
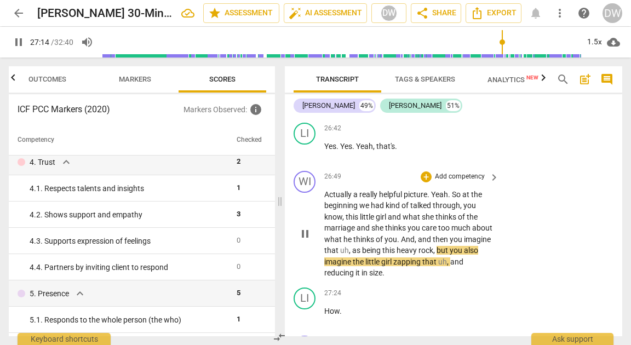
click at [306, 227] on span "pause" at bounding box center [305, 233] width 13 height 13
click at [421, 171] on div "+" at bounding box center [426, 176] width 11 height 11
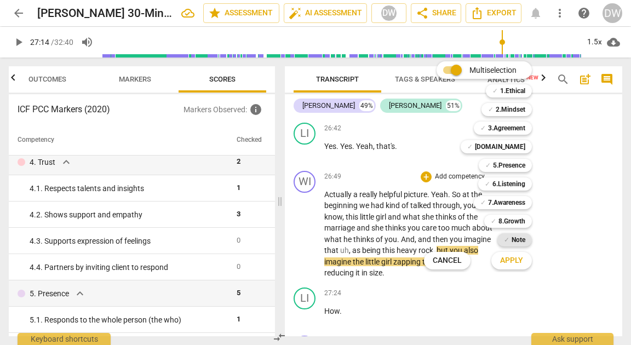
click at [507, 240] on span "✓" at bounding box center [506, 239] width 5 height 13
click at [506, 260] on span "Apply" at bounding box center [511, 260] width 23 height 11
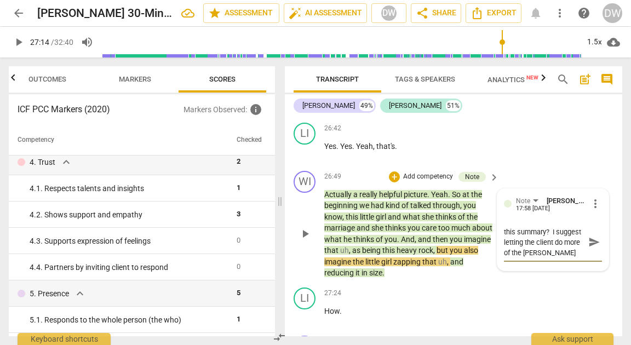
scroll to position [10, 0]
click at [587, 242] on span "send" at bounding box center [594, 247] width 16 height 13
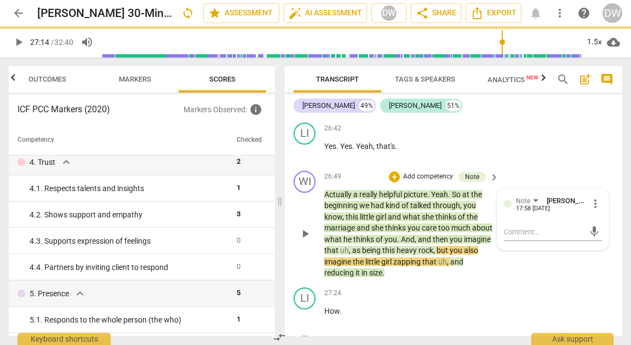
scroll to position [0, 0]
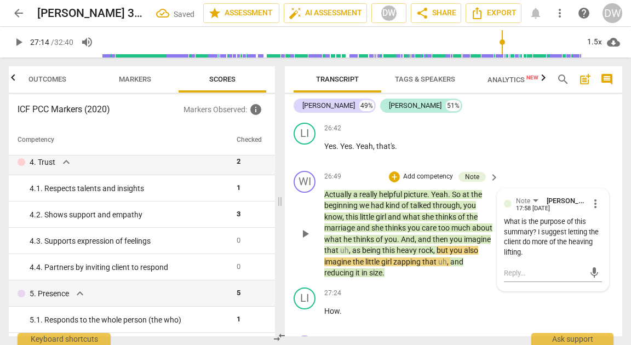
click at [316, 226] on div "play_arrow pause" at bounding box center [310, 234] width 28 height 83
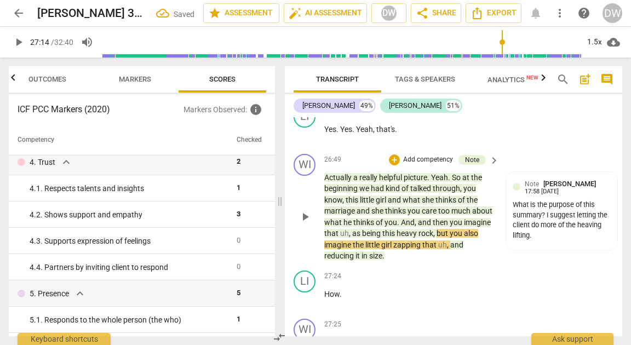
scroll to position [6044, 0]
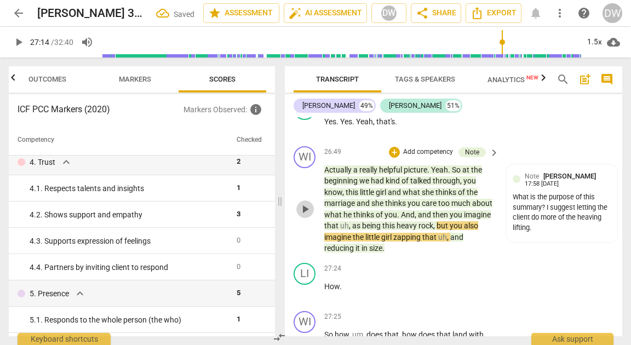
click at [308, 203] on span "play_arrow" at bounding box center [305, 209] width 13 height 13
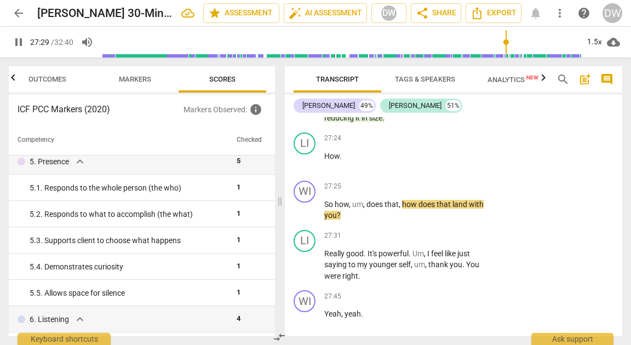
scroll to position [6173, 0]
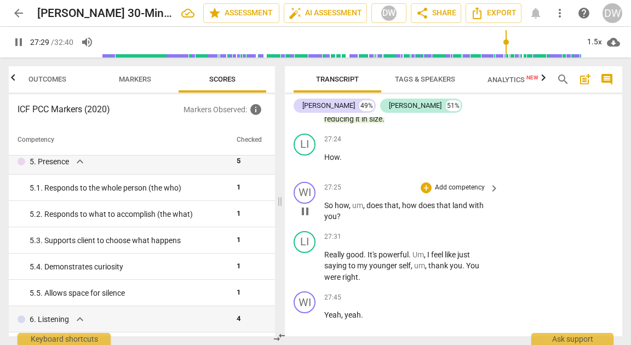
click at [311, 205] on span "pause" at bounding box center [305, 211] width 13 height 13
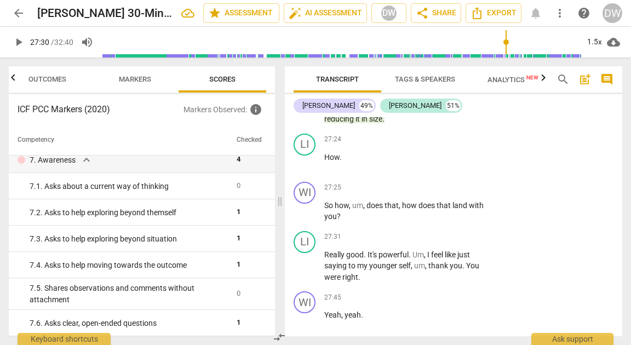
scroll to position [744, 0]
click at [308, 260] on span "play_arrow" at bounding box center [305, 266] width 13 height 13
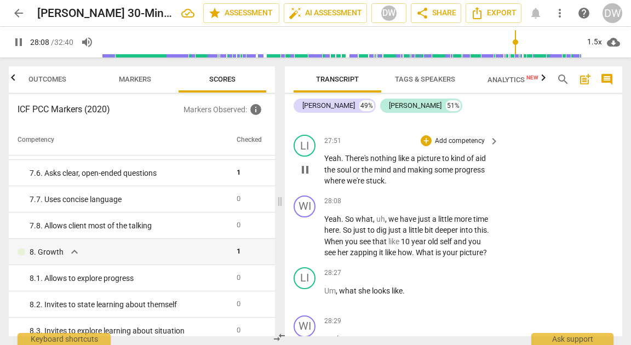
scroll to position [6378, 0]
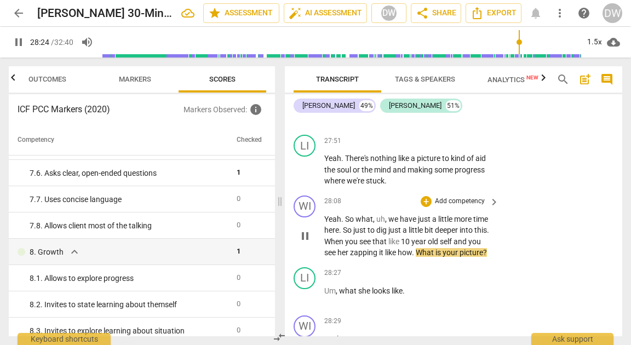
click at [300, 230] on span "pause" at bounding box center [305, 236] width 13 height 13
click at [300, 230] on span "play_arrow" at bounding box center [305, 236] width 13 height 13
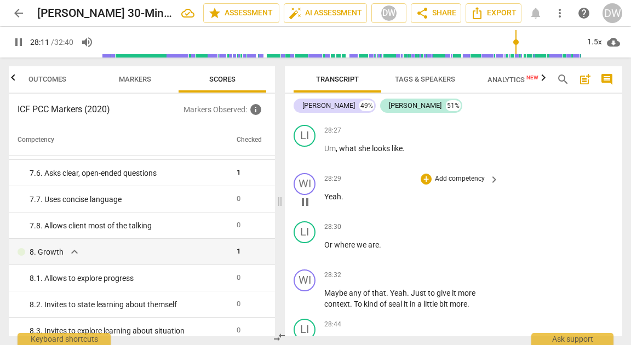
scroll to position [6540, 0]
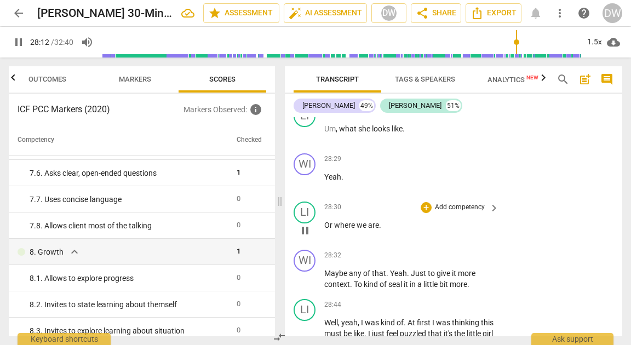
click at [306, 233] on span "pause" at bounding box center [305, 230] width 13 height 13
click at [306, 233] on span "play_arrow" at bounding box center [305, 230] width 13 height 13
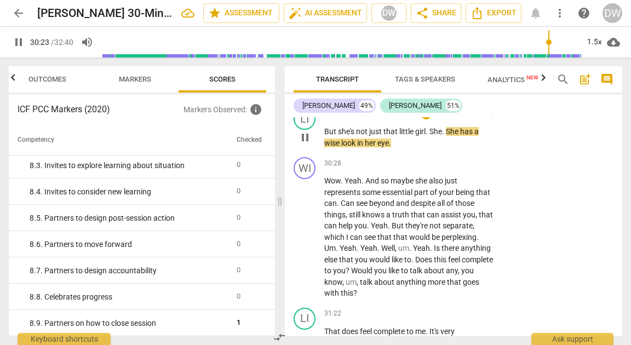
scroll to position [7245, 0]
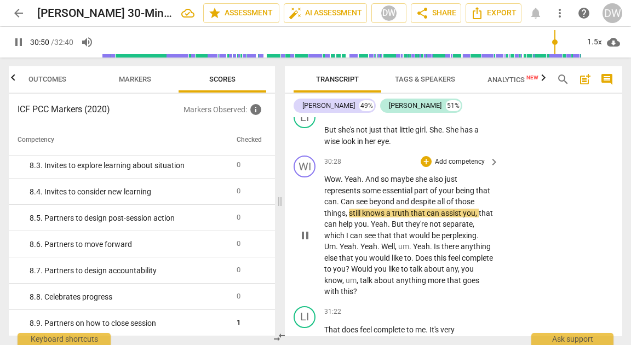
click at [307, 232] on span "pause" at bounding box center [305, 235] width 13 height 13
click at [418, 160] on div "+ Add competency keyboard_arrow_right" at bounding box center [459, 162] width 82 height 12
click at [422, 160] on div "+" at bounding box center [426, 161] width 11 height 11
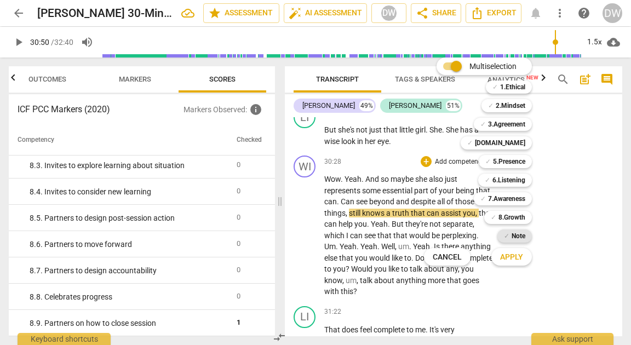
click at [512, 233] on b "Note" at bounding box center [519, 236] width 14 height 13
click at [510, 260] on span "Apply" at bounding box center [511, 257] width 23 height 11
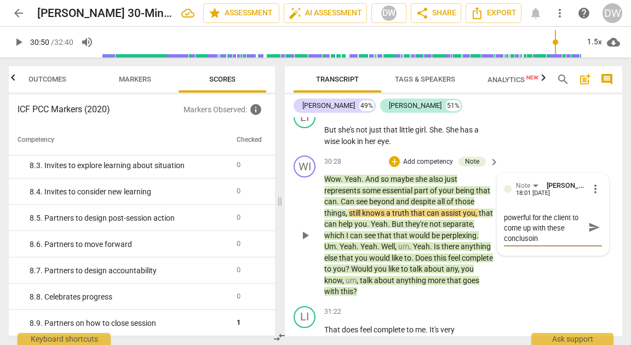
scroll to position [10, 0]
drag, startPoint x: 529, startPoint y: 229, endPoint x: 540, endPoint y: 240, distance: 15.9
click at [540, 240] on textarea "It is so much more powerful for the client to come up with these conclusoin" at bounding box center [544, 226] width 81 height 31
click at [597, 236] on span "send" at bounding box center [594, 232] width 16 height 13
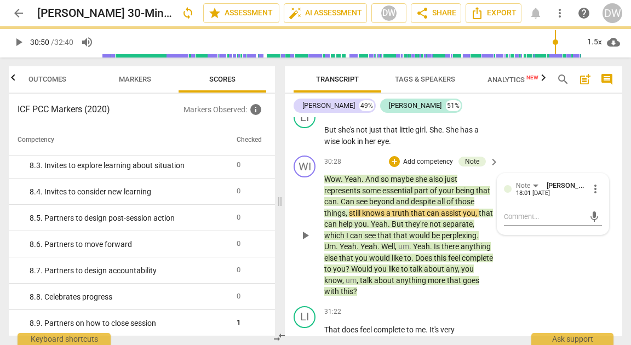
scroll to position [0, 0]
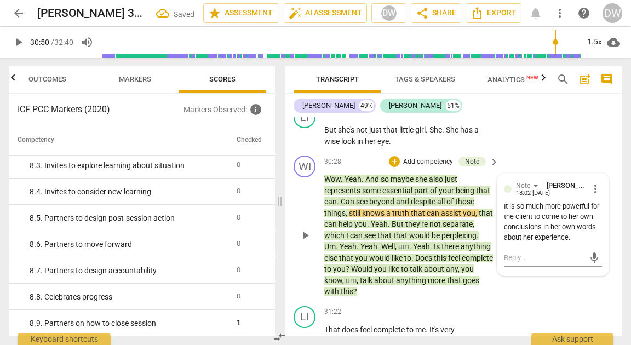
click at [592, 187] on span "more_vert" at bounding box center [595, 188] width 13 height 13
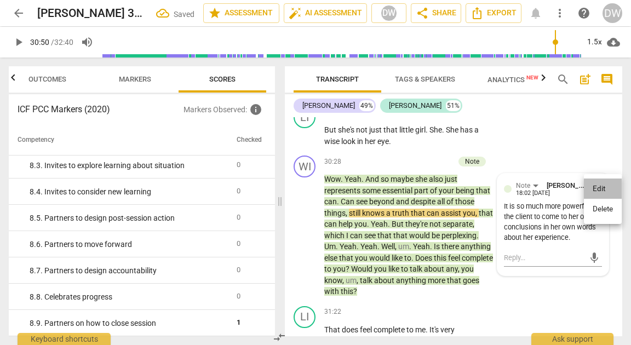
click at [599, 186] on li "Edit" at bounding box center [603, 189] width 38 height 21
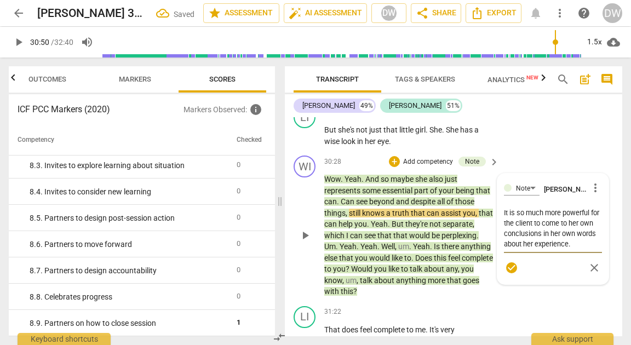
click at [591, 244] on textarea "It is so much more powerful for the client to come to her own conclusions in he…" at bounding box center [553, 229] width 98 height 42
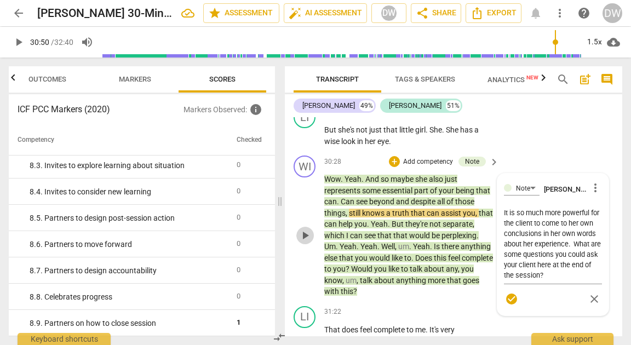
click at [307, 230] on span "play_arrow" at bounding box center [305, 235] width 13 height 13
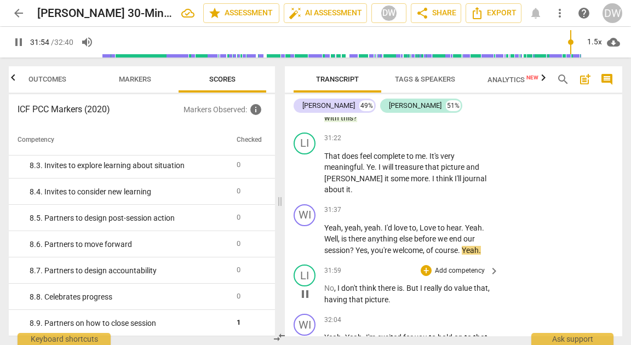
scroll to position [7355, 0]
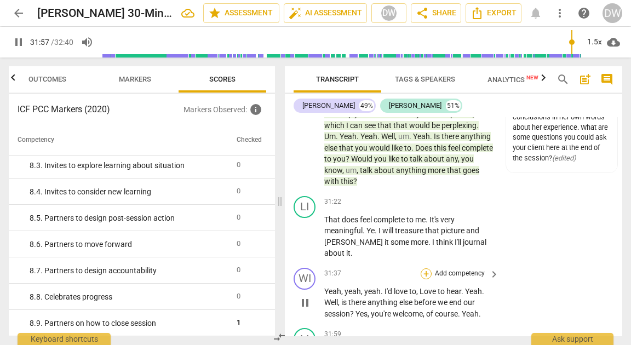
click at [427, 268] on div "+" at bounding box center [426, 273] width 11 height 11
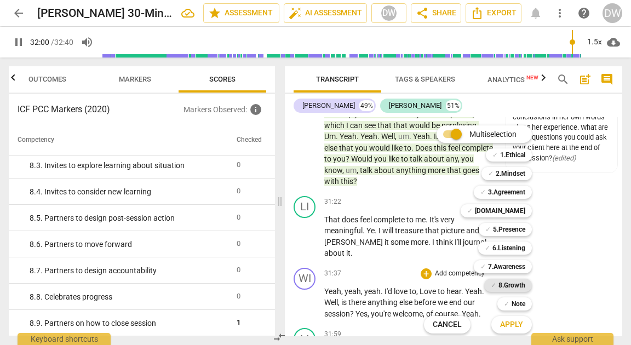
click at [517, 283] on b "8.Growth" at bounding box center [511, 285] width 27 height 13
click at [516, 325] on span "Apply" at bounding box center [511, 324] width 23 height 11
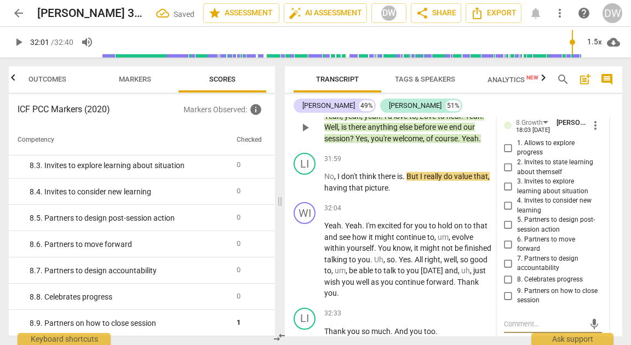
scroll to position [7525, 0]
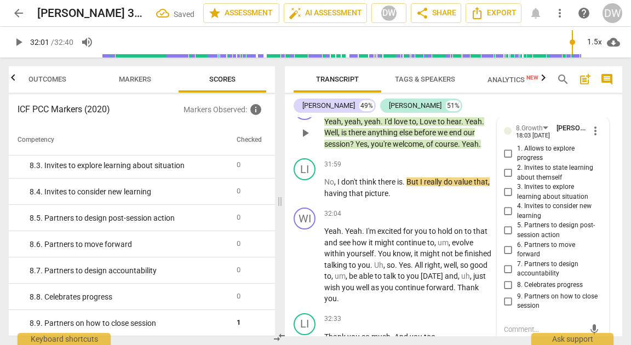
click at [504, 279] on input "8. Celebrates progress" at bounding box center [509, 285] width 18 height 13
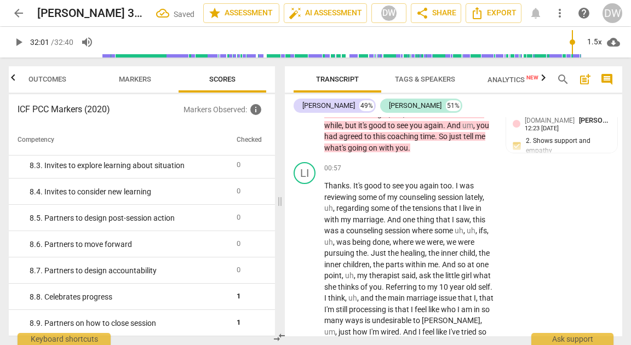
scroll to position [160, 0]
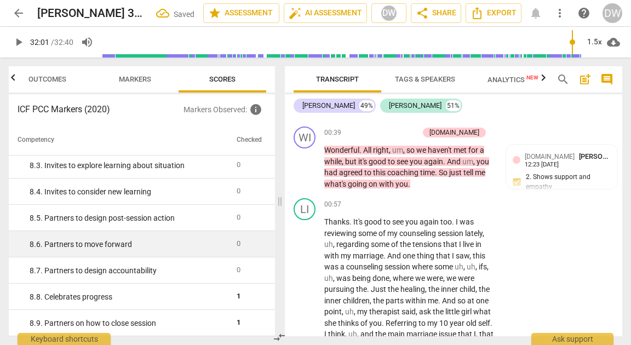
click at [130, 233] on td "8. 6. Partners to move forward" at bounding box center [120, 244] width 223 height 26
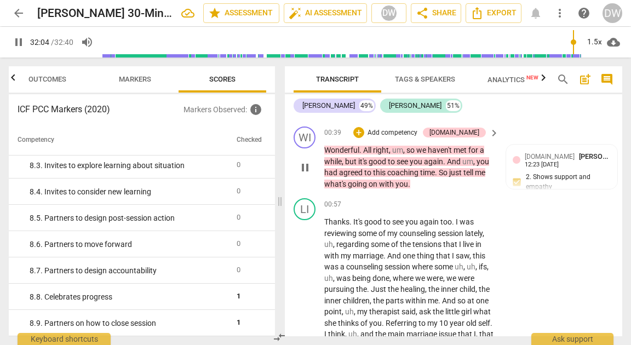
click at [309, 159] on button "pause" at bounding box center [305, 168] width 18 height 18
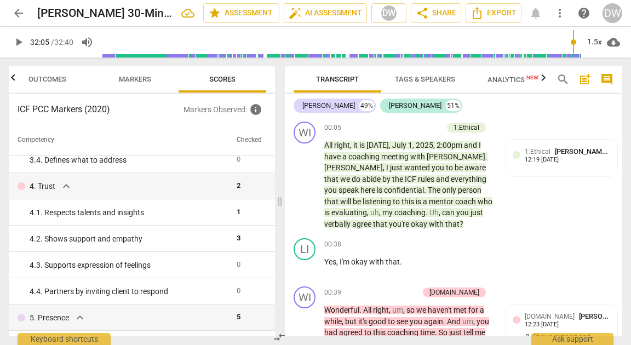
scroll to position [219, 0]
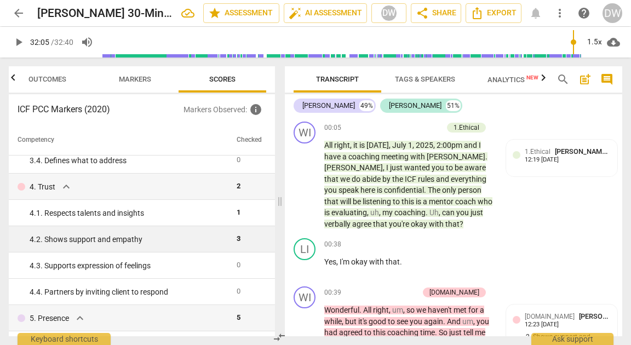
click at [129, 234] on div "4. 2. Shows support and empathy" at bounding box center [129, 240] width 198 height 12
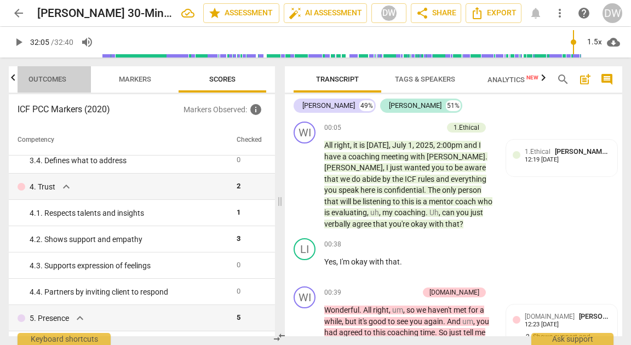
click at [64, 83] on span "Outcomes" at bounding box center [47, 79] width 64 height 15
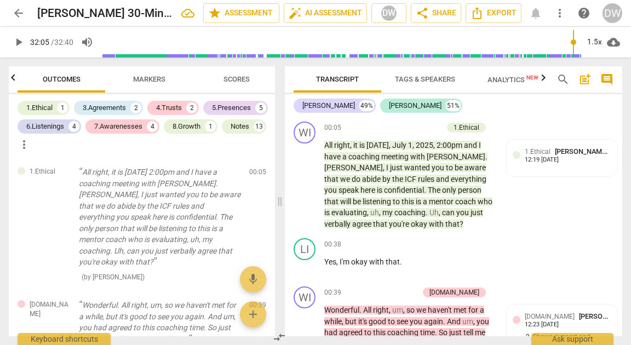
scroll to position [0, 0]
click at [165, 109] on div "4.Trusts" at bounding box center [169, 107] width 26 height 11
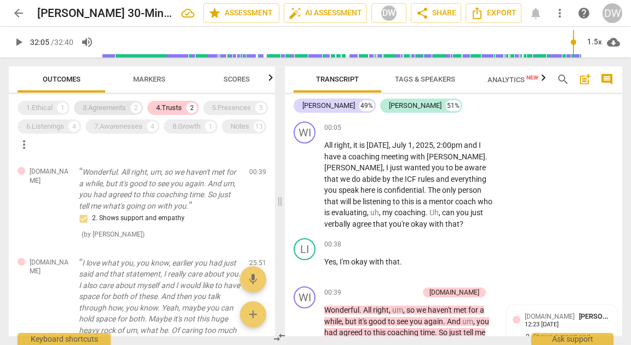
click at [118, 106] on div "3.Agreements" at bounding box center [104, 107] width 43 height 11
click at [151, 85] on span "Markers" at bounding box center [149, 79] width 59 height 15
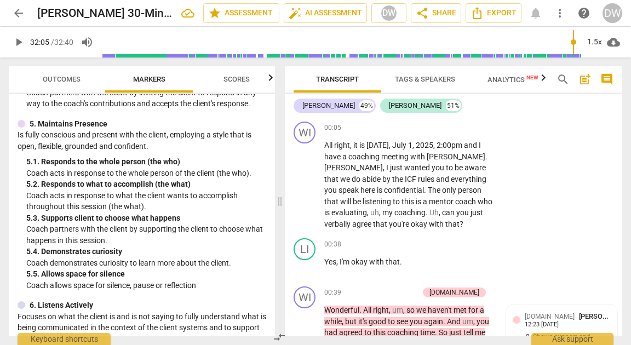
scroll to position [570, 0]
click at [249, 76] on span "Scores" at bounding box center [236, 79] width 26 height 8
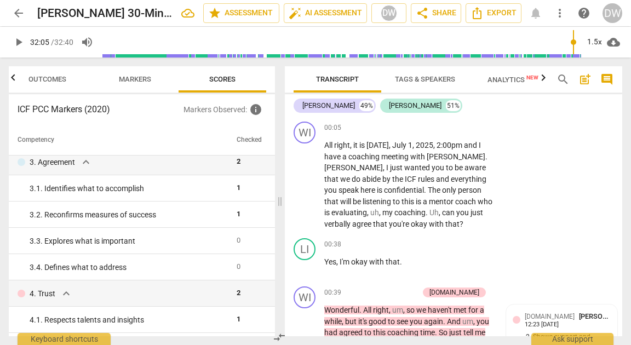
scroll to position [0, 0]
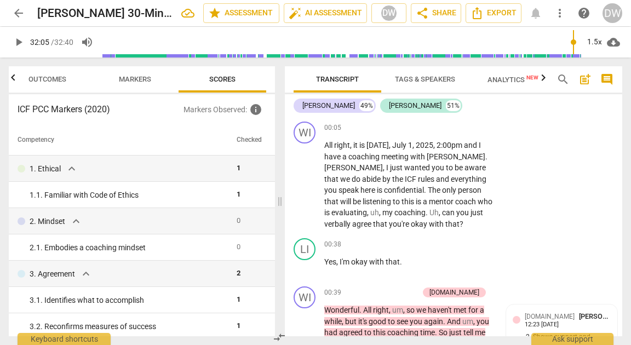
click at [594, 83] on div "search post_add comment" at bounding box center [585, 79] width 66 height 26
click at [589, 83] on span "post_add" at bounding box center [584, 79] width 13 height 13
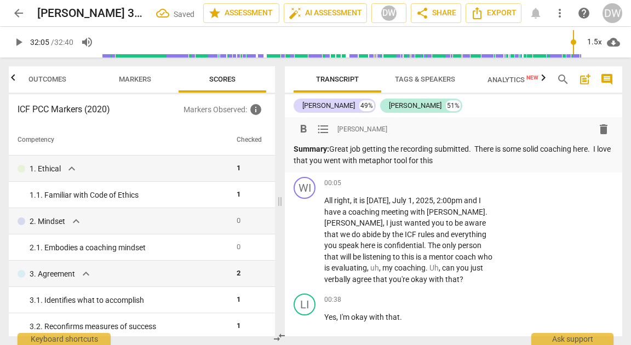
click at [318, 159] on p "Summary: Great job getting the recording submitted. There is some solid coachin…" at bounding box center [454, 155] width 320 height 22
drag, startPoint x: 318, startPoint y: 159, endPoint x: 450, endPoint y: 160, distance: 131.5
click at [450, 160] on p "Summary: Great job getting the recording submitted. There is some solid coachin…" at bounding box center [454, 155] width 320 height 22
click at [523, 160] on p "Summary: Great job getting the recording submitted. There is some solid coachin…" at bounding box center [454, 155] width 320 height 22
click at [511, 157] on p "Summary: Great job getting the recording submitted. There is some solid coachin…" at bounding box center [454, 155] width 320 height 22
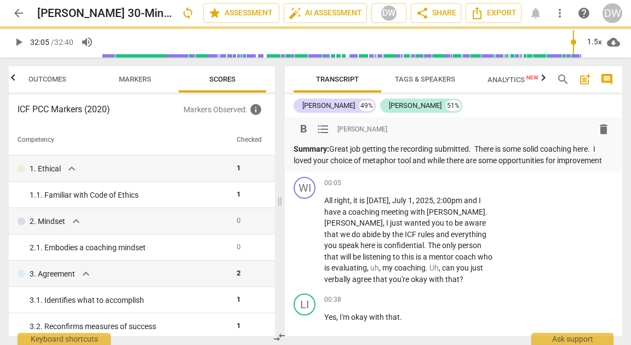
drag, startPoint x: 511, startPoint y: 157, endPoint x: 580, endPoint y: 157, distance: 69.0
click at [580, 157] on p "Summary: Great job getting the recording submitted. There is some solid coachin…" at bounding box center [454, 155] width 320 height 22
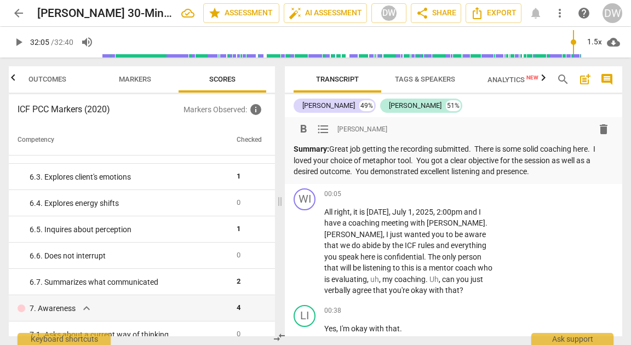
scroll to position [597, 0]
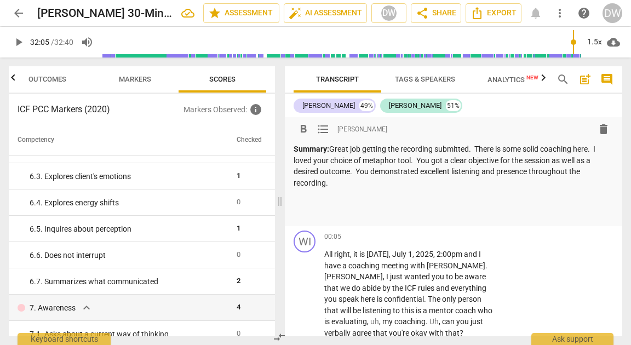
click at [418, 161] on p "Summary: Great job getting the recording submitted. There is some solid coachin…" at bounding box center [454, 166] width 320 height 45
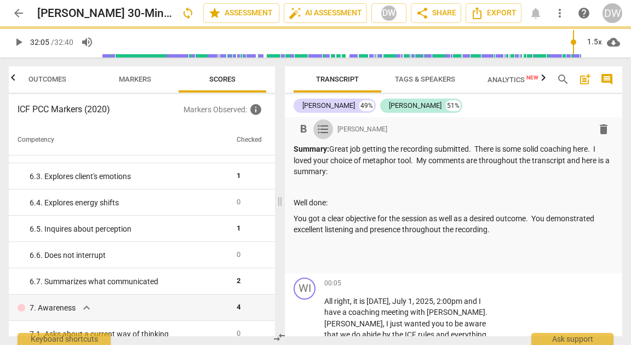
click at [315, 129] on span "format_list_bulleted" at bounding box center [323, 129] width 20 height 13
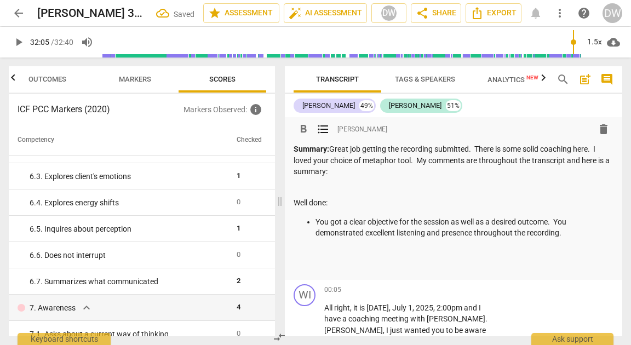
click at [560, 220] on p "You got a clear objective for the session as well as a desired outcome. You dem…" at bounding box center [465, 227] width 298 height 22
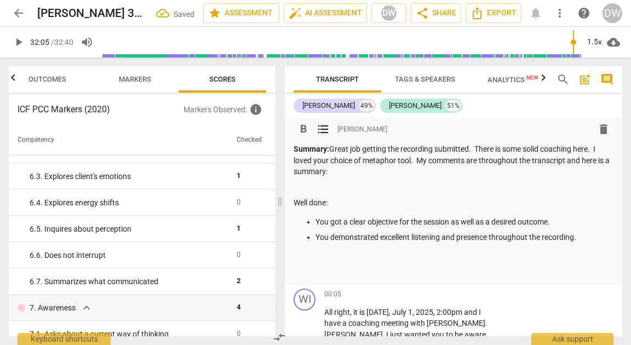
click at [595, 240] on p "You demonstrated excellent listening and presence throughout the recording." at bounding box center [465, 238] width 298 height 12
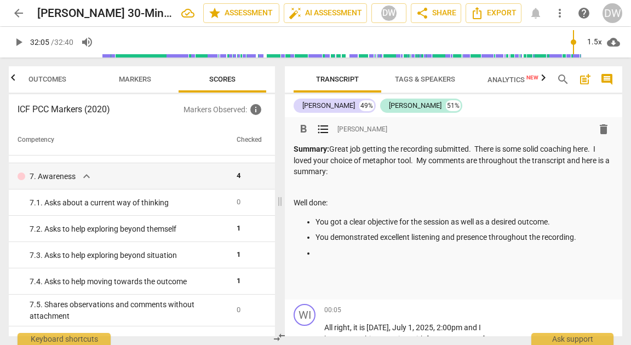
scroll to position [732, 0]
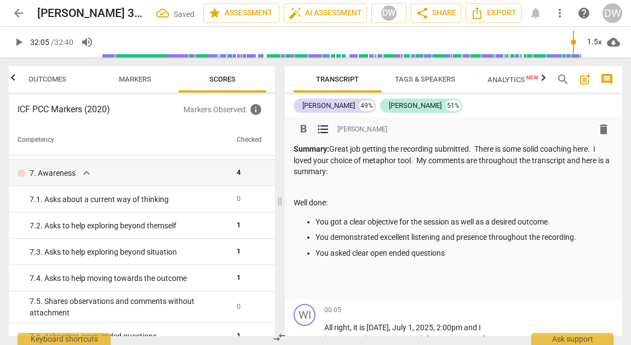
click at [363, 255] on p "You asked clear open ended questions" at bounding box center [465, 254] width 298 height 12
drag, startPoint x: 363, startPoint y: 255, endPoint x: 422, endPoint y: 255, distance: 59.2
click at [422, 256] on p "You asked clear open ended questions" at bounding box center [465, 254] width 298 height 12
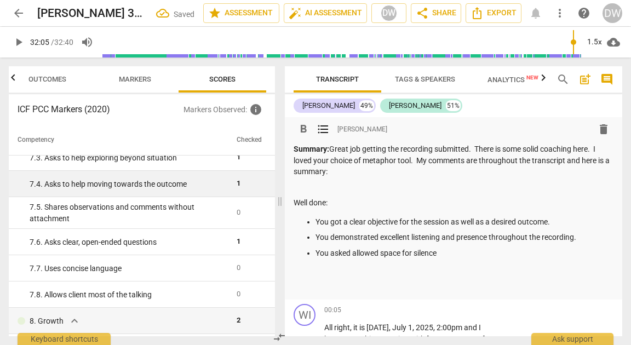
scroll to position [826, 0]
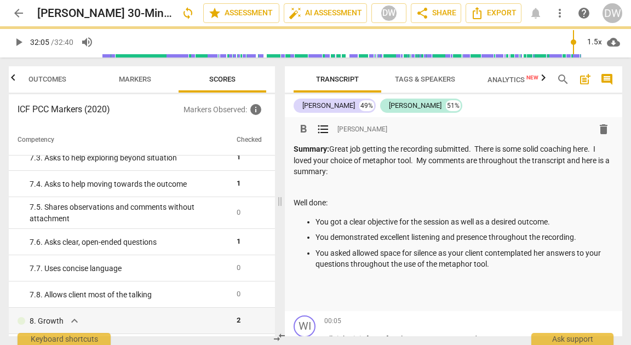
click at [302, 286] on p at bounding box center [454, 284] width 320 height 12
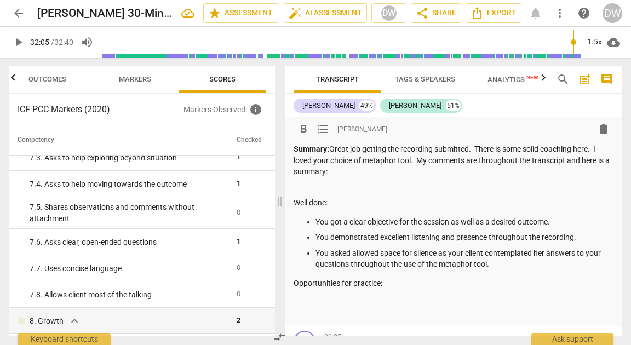
click at [323, 130] on span "format_list_bulleted" at bounding box center [323, 129] width 13 height 13
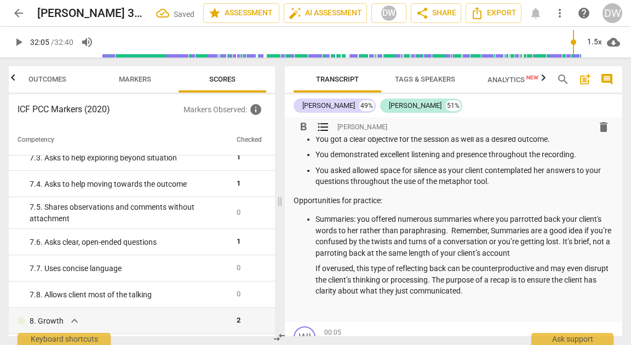
scroll to position [86, 0]
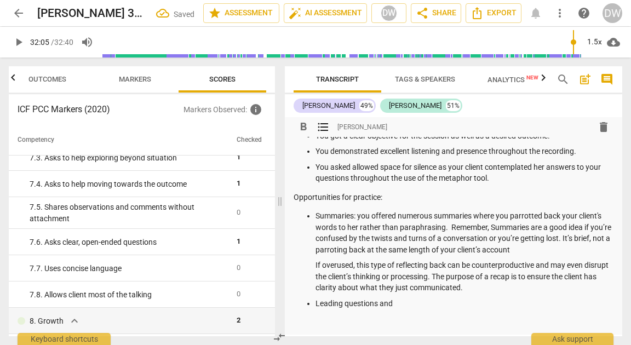
click at [58, 82] on span "Outcomes" at bounding box center [47, 79] width 38 height 8
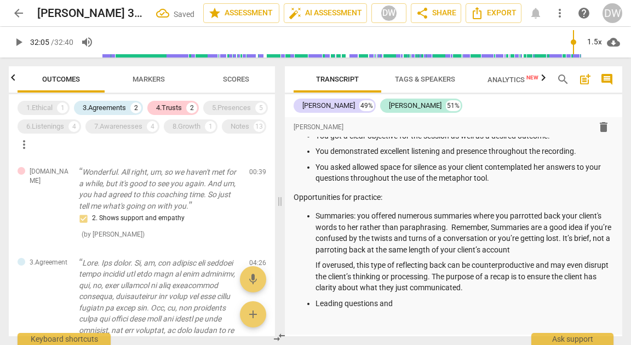
scroll to position [0, 0]
click at [170, 107] on div "4.Trusts" at bounding box center [169, 107] width 26 height 11
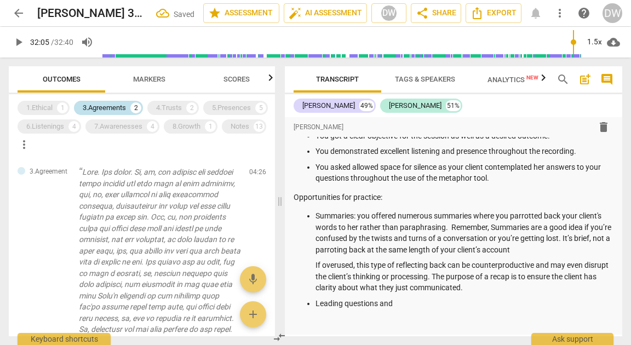
click at [125, 107] on div "3.Agreements" at bounding box center [104, 107] width 43 height 11
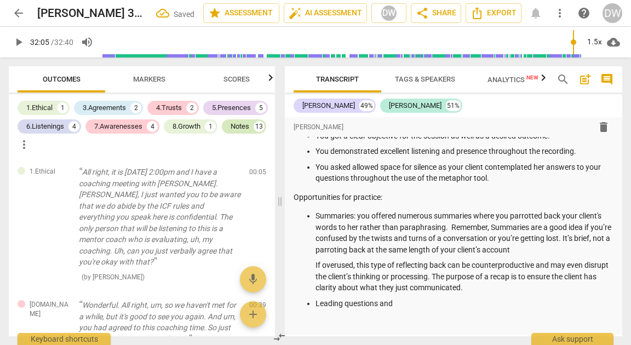
click at [232, 124] on div "Notes" at bounding box center [240, 126] width 19 height 11
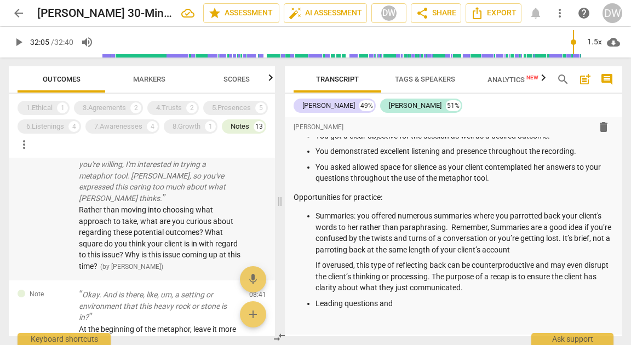
scroll to position [52, 0]
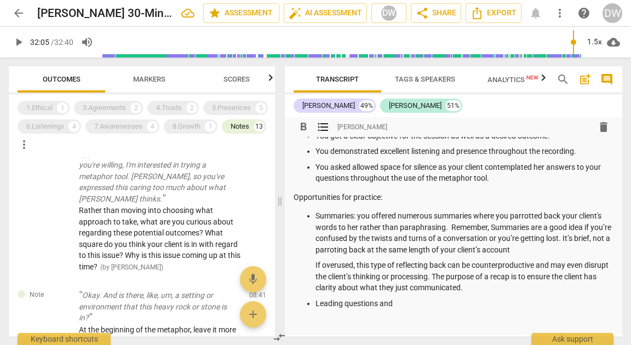
click at [400, 309] on div "Summary: Great job getting the recording submitted. There is some solid coachin…" at bounding box center [454, 193] width 320 height 271
click at [401, 305] on p "Leading questions and" at bounding box center [465, 304] width 298 height 12
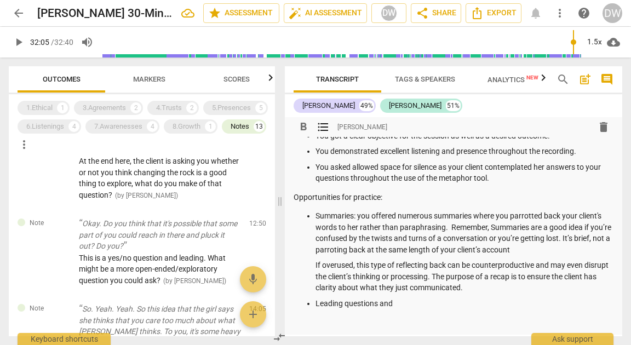
scroll to position [412, 0]
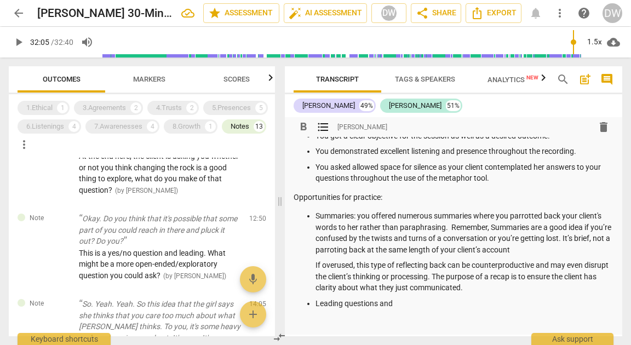
click at [332, 303] on p "Leading questions and" at bounding box center [465, 304] width 298 height 12
drag, startPoint x: 332, startPoint y: 303, endPoint x: 381, endPoint y: 305, distance: 49.3
click at [381, 305] on p "Leading questions and" at bounding box center [465, 304] width 298 height 12
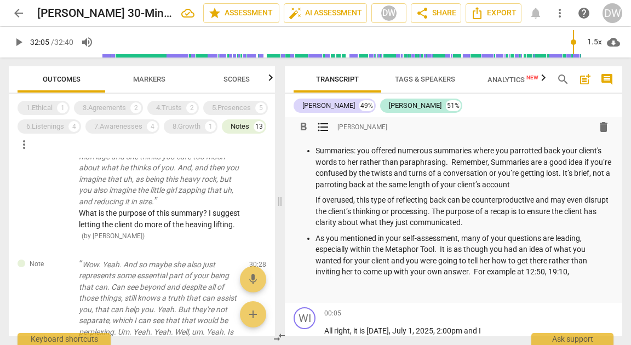
scroll to position [152, 0]
click at [551, 272] on p "As you mentioned in your self-assessment, many of your questions are leading, e…" at bounding box center [465, 254] width 298 height 45
click at [590, 270] on p "As you mentioned in your self-assessment, many of your questions are leading, e…" at bounding box center [465, 254] width 298 height 45
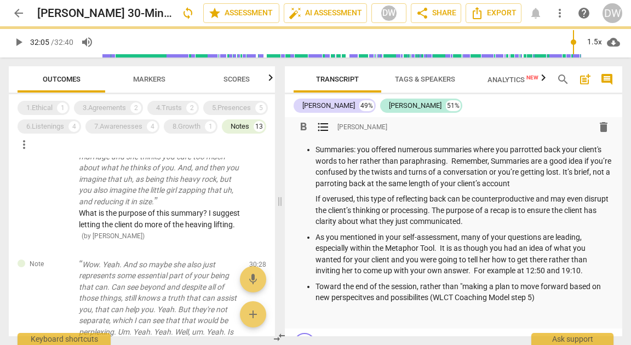
click at [362, 299] on p "Toward the end of the session, rather than "making a plan to move forward based…" at bounding box center [465, 292] width 298 height 22
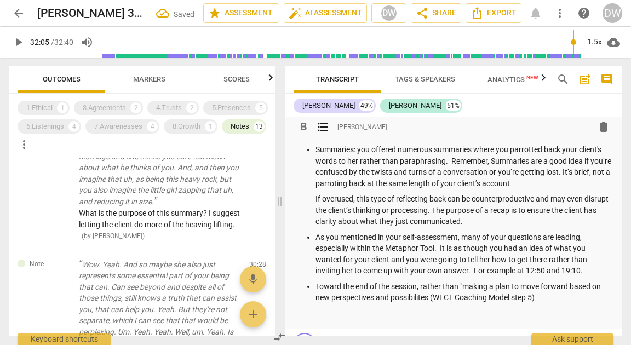
click at [415, 301] on p "Toward the end of the session, rather than "making a plan to move forward based…" at bounding box center [465, 292] width 298 height 22
click at [546, 298] on p "Toward the end of the session, rather than "making a plan to move forward based…" at bounding box center [465, 292] width 298 height 22
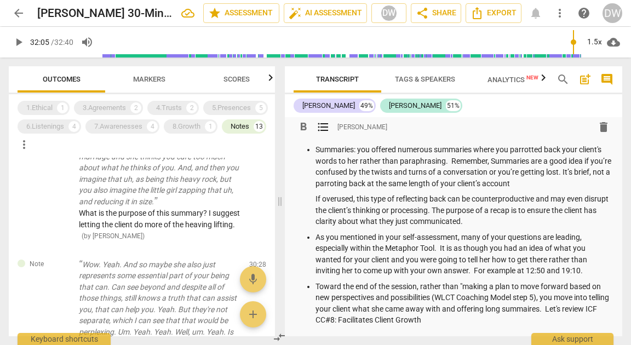
click at [550, 310] on p "Toward the end of the session, rather than "making a plan to move forward based…" at bounding box center [465, 303] width 298 height 45
click at [480, 321] on p "Toward the end of the session, rather than "making a plan to move forward based…" at bounding box center [465, 303] width 298 height 45
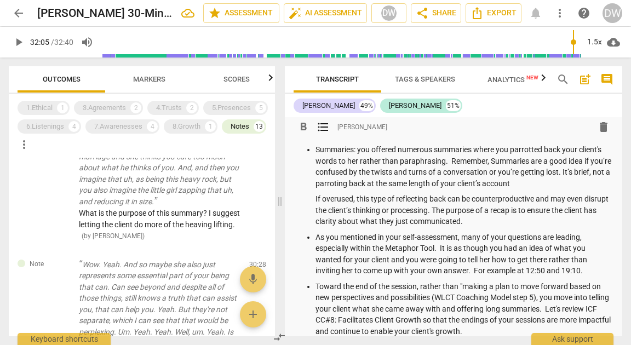
click at [493, 162] on p "Summaries: you offered numerous summaries where you parrotted back your client'…" at bounding box center [465, 166] width 298 height 45
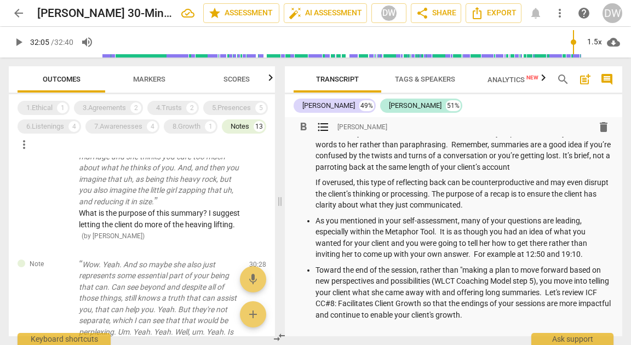
scroll to position [170, 0]
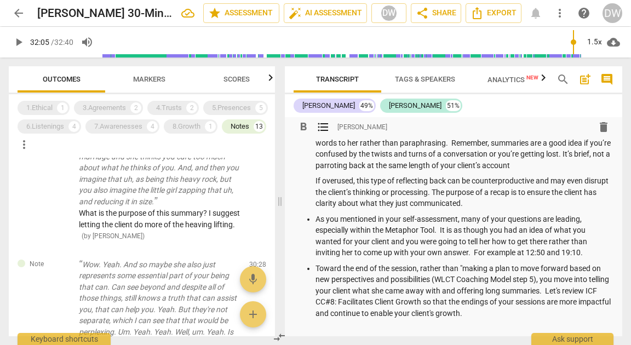
click at [468, 253] on p "As you mentioned in your self-assessment, many of your questions are leading, e…" at bounding box center [465, 236] width 298 height 45
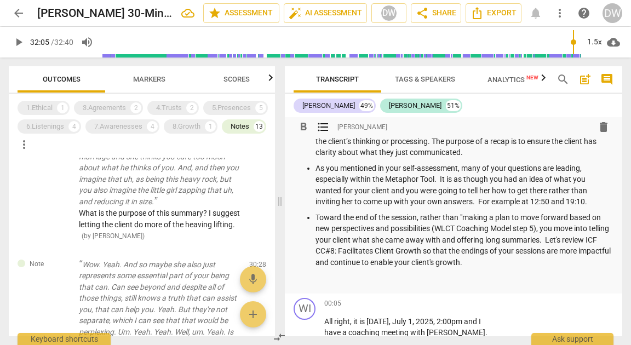
scroll to position [223, 0]
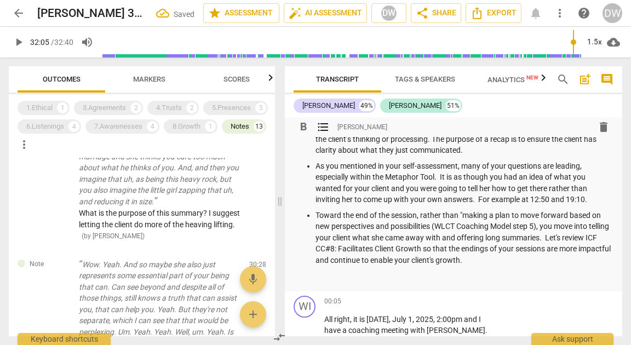
click at [480, 200] on p "As you mentioned in your self-assessment, many of your questions are leading, e…" at bounding box center [465, 182] width 298 height 45
drag, startPoint x: 480, startPoint y: 200, endPoint x: 507, endPoint y: 200, distance: 26.8
click at [507, 200] on p "As you mentioned in your self-assessment, many of your questions are leading, e…" at bounding box center [465, 182] width 298 height 45
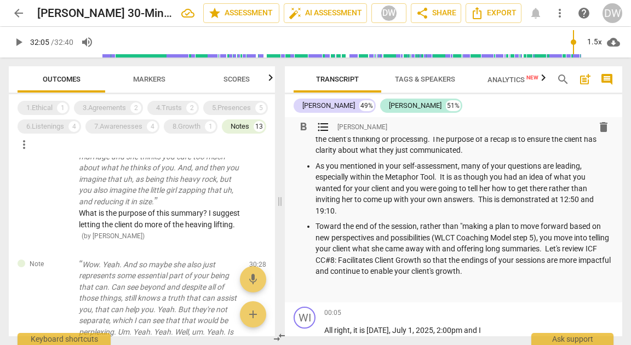
click at [528, 270] on p "Toward the end of the session, rather than "making a plan to move forward based…" at bounding box center [465, 249] width 298 height 56
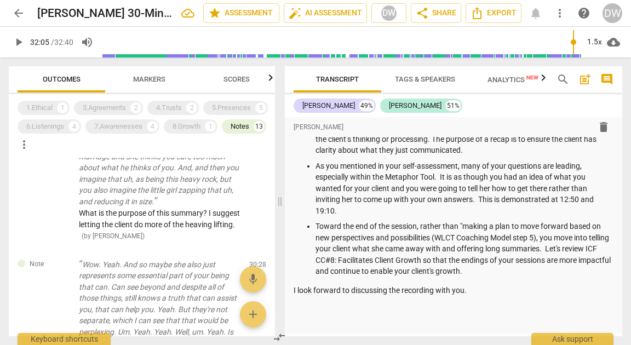
click at [292, 289] on div "format_bold format_list_bulleted [PERSON_NAME] delete Summary: Great job gettin…" at bounding box center [453, 114] width 337 height 440
click at [298, 290] on p "I look forward to discussing the recording with you." at bounding box center [454, 291] width 320 height 12
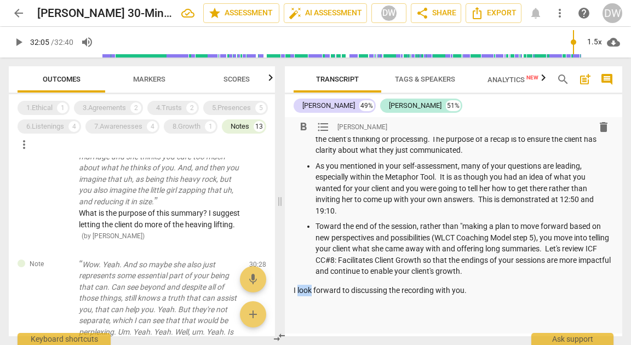
click at [298, 290] on p "I look forward to discussing the recording with you." at bounding box center [454, 291] width 320 height 12
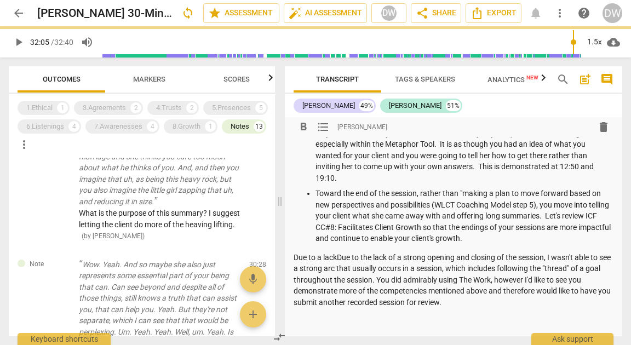
scroll to position [271, 0]
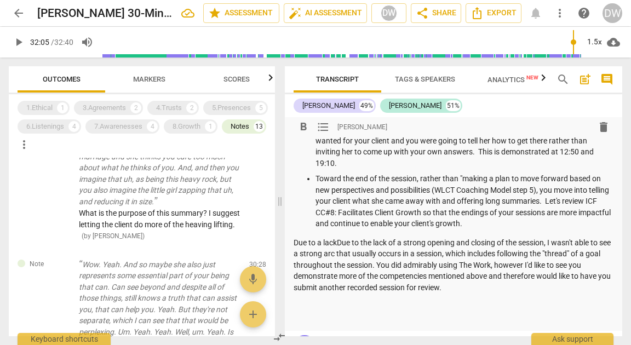
click at [337, 244] on p "Due to a lackDue to the lack of a strong opening and closing of the session, I …" at bounding box center [454, 265] width 320 height 56
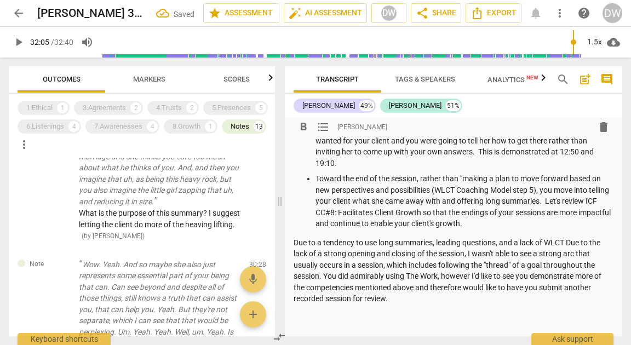
click at [316, 179] on p "Toward the end of the session, rather than "making a plan to move forward based…" at bounding box center [465, 201] width 298 height 56
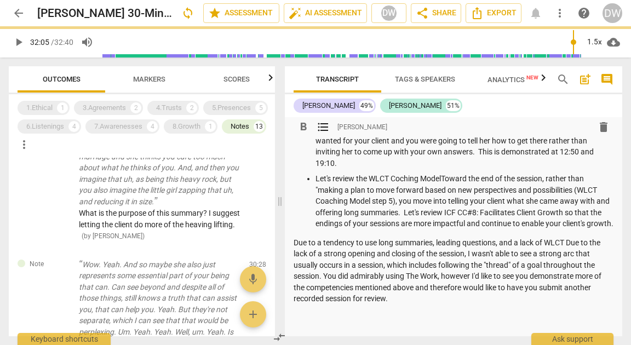
click at [400, 182] on p "Let's review the WLCT Coching ModelToward the end of the session, rather than "…" at bounding box center [465, 201] width 298 height 56
click at [447, 179] on p "Let's review the WLCT Coaching ModelToward the end of the session, rather than …" at bounding box center [465, 201] width 298 height 56
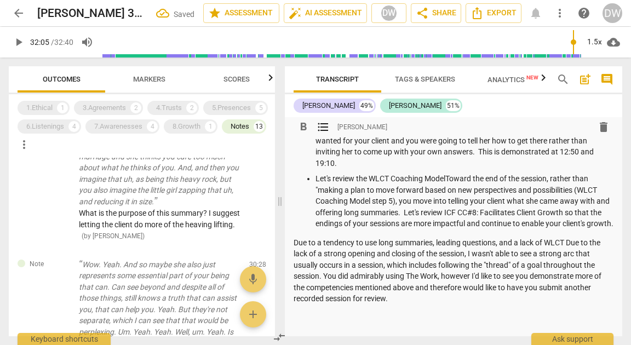
click at [447, 179] on p "Let's review the WLCT Coaching ModelToward the end of the session, rather than …" at bounding box center [465, 201] width 298 height 56
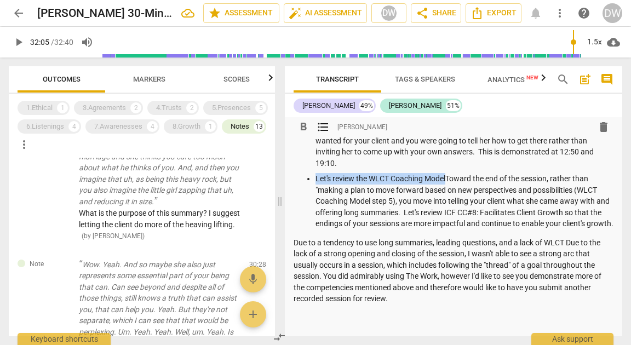
drag, startPoint x: 447, startPoint y: 179, endPoint x: 314, endPoint y: 177, distance: 132.6
click at [314, 177] on ul "Summaries: you offered numerous summaries where you parrotted back your client'…" at bounding box center [454, 127] width 320 height 204
click at [318, 177] on p "Let's review the WLCT Coaching ModelToward the end of the session, rather than …" at bounding box center [465, 201] width 298 height 56
drag, startPoint x: 318, startPoint y: 177, endPoint x: 425, endPoint y: 175, distance: 106.8
click at [425, 175] on p "Let's review the WLCT Coaching ModelToward the end of the session, rather than …" at bounding box center [465, 201] width 298 height 56
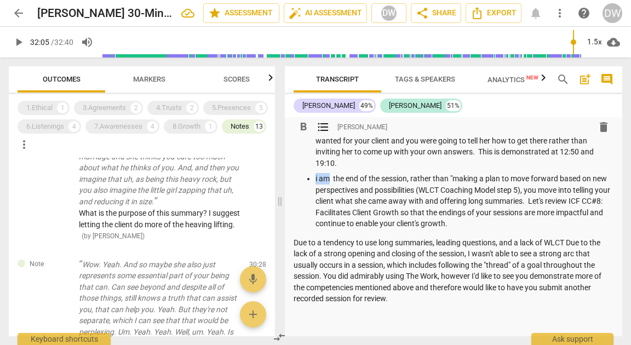
drag, startPoint x: 315, startPoint y: 177, endPoint x: 328, endPoint y: 183, distance: 14.2
click at [328, 183] on ul "Summaries: you offered numerous summaries where you parrotted back your client'…" at bounding box center [454, 127] width 320 height 204
click at [328, 183] on p "i am the end of the session, rather than "making a plan to move forward based o…" at bounding box center [465, 201] width 298 height 56
drag, startPoint x: 314, startPoint y: 177, endPoint x: 330, endPoint y: 179, distance: 15.9
click at [330, 179] on ul "Summaries: you offered numerous summaries where you parrotted back your client'…" at bounding box center [454, 127] width 320 height 204
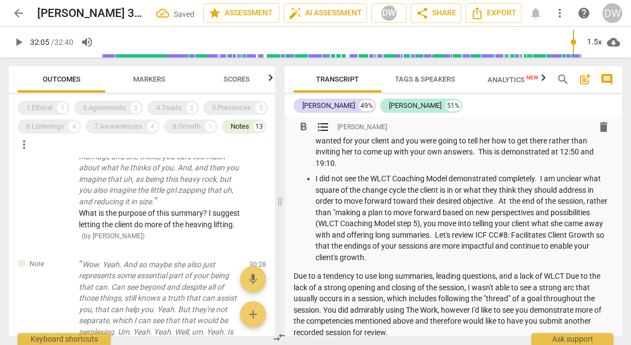
click at [508, 204] on p "I did not see the WLCT Coaching Model demonstrated completely. I am unclear wha…" at bounding box center [465, 218] width 298 height 90
drag, startPoint x: 436, startPoint y: 236, endPoint x: 509, endPoint y: 235, distance: 73.4
click at [509, 235] on p "I did not see the WLCT Coaching Model demonstrated completely. I am unclear wha…" at bounding box center [465, 218] width 298 height 90
click at [472, 235] on p "I did not see the WLCT Coaching Model demonstrated completely. I am unclear wha…" at bounding box center [465, 218] width 298 height 90
click at [478, 235] on p "I did not see the WLCT Coaching Model demonstrated completely. I am unclear wha…" at bounding box center [465, 218] width 298 height 90
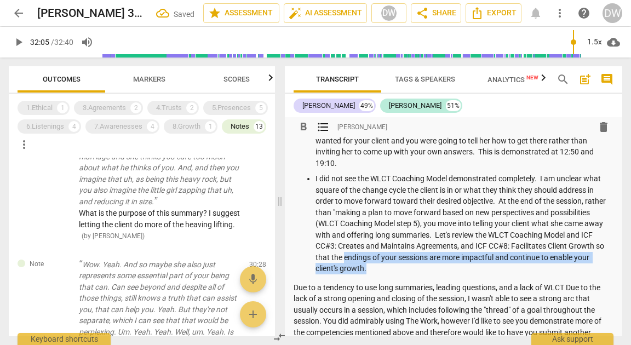
drag, startPoint x: 343, startPoint y: 257, endPoint x: 370, endPoint y: 265, distance: 28.6
click at [370, 265] on p "I did not see the WLCT Coaching Model demonstrated completely. I am unclear wha…" at bounding box center [465, 223] width 298 height 101
click at [498, 257] on p "I did not see the WLCT Coaching Model demonstrated completely. I am unclear wha…" at bounding box center [465, 223] width 298 height 101
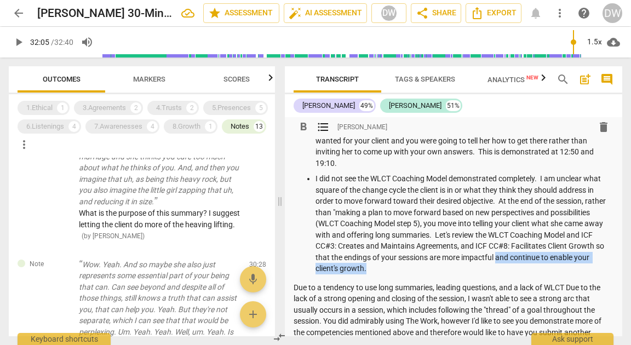
drag, startPoint x: 498, startPoint y: 257, endPoint x: 498, endPoint y: 265, distance: 7.7
click at [498, 265] on p "I did not see the WLCT Coaching Model demonstrated completely. I am unclear wha…" at bounding box center [465, 223] width 298 height 101
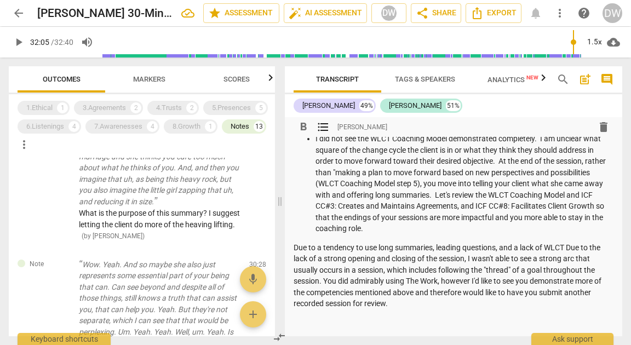
scroll to position [312, 0]
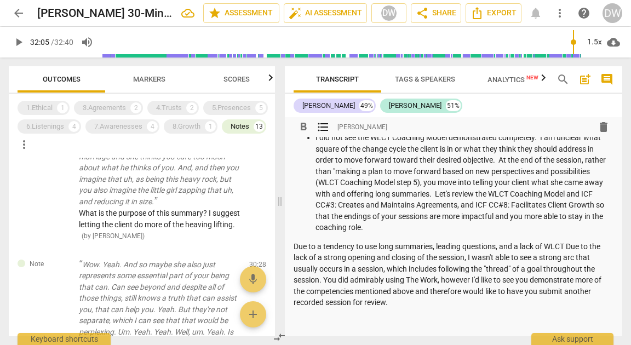
drag, startPoint x: 293, startPoint y: 245, endPoint x: 387, endPoint y: 303, distance: 111.0
click at [387, 303] on div "format_bold format_list_bulleted [PERSON_NAME] delete Summary: Great job gettin…" at bounding box center [453, 75] width 337 height 541
click at [298, 245] on p "Due to a tendency to use long summaries, leading questions, and a lack of WLCT …" at bounding box center [454, 274] width 320 height 67
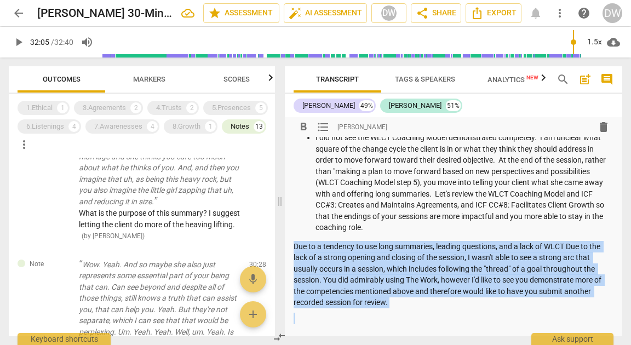
drag, startPoint x: 298, startPoint y: 245, endPoint x: 467, endPoint y: 301, distance: 177.6
click at [467, 301] on p "Due to a tendency to use long summaries, leading questions, and a lack of WLCT …" at bounding box center [454, 274] width 320 height 67
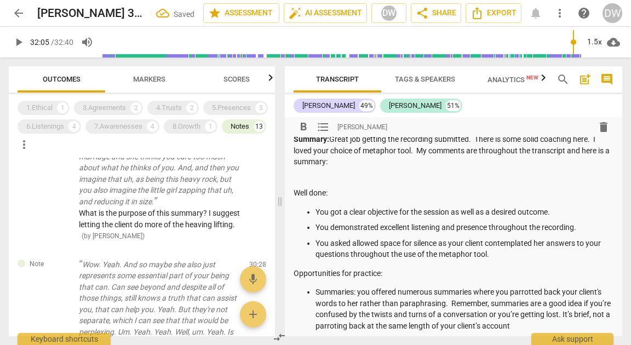
scroll to position [0, 0]
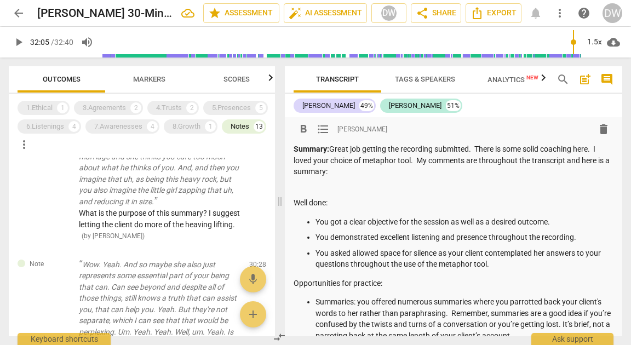
click at [418, 160] on p "Summary: Great job getting the recording submitted. There is some solid coachin…" at bounding box center [454, 161] width 320 height 34
